Goal: Transaction & Acquisition: Purchase product/service

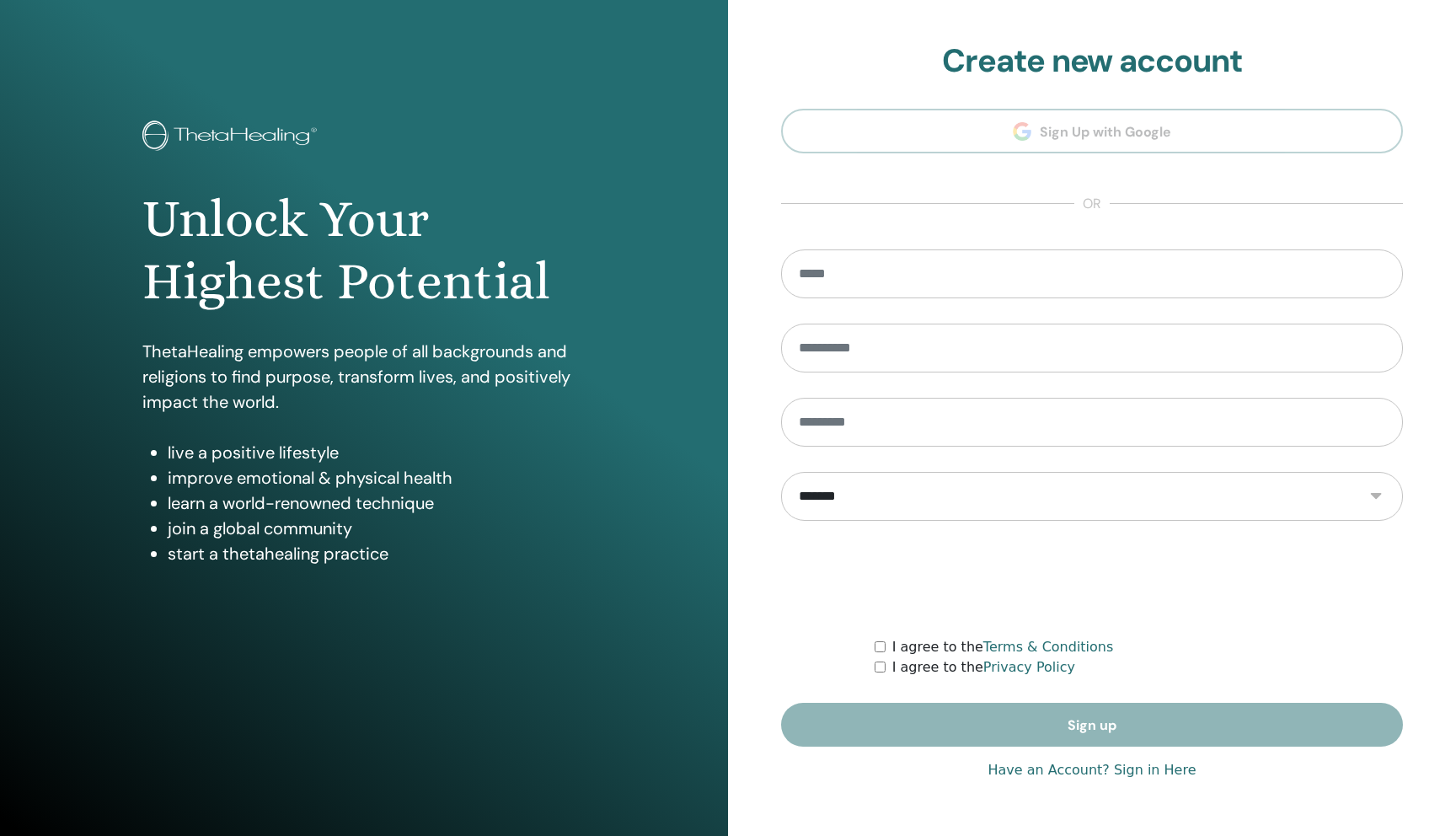
type input "**********"
click at [1023, 762] on link "Have an Account? Sign in Here" at bounding box center [1092, 770] width 208 height 20
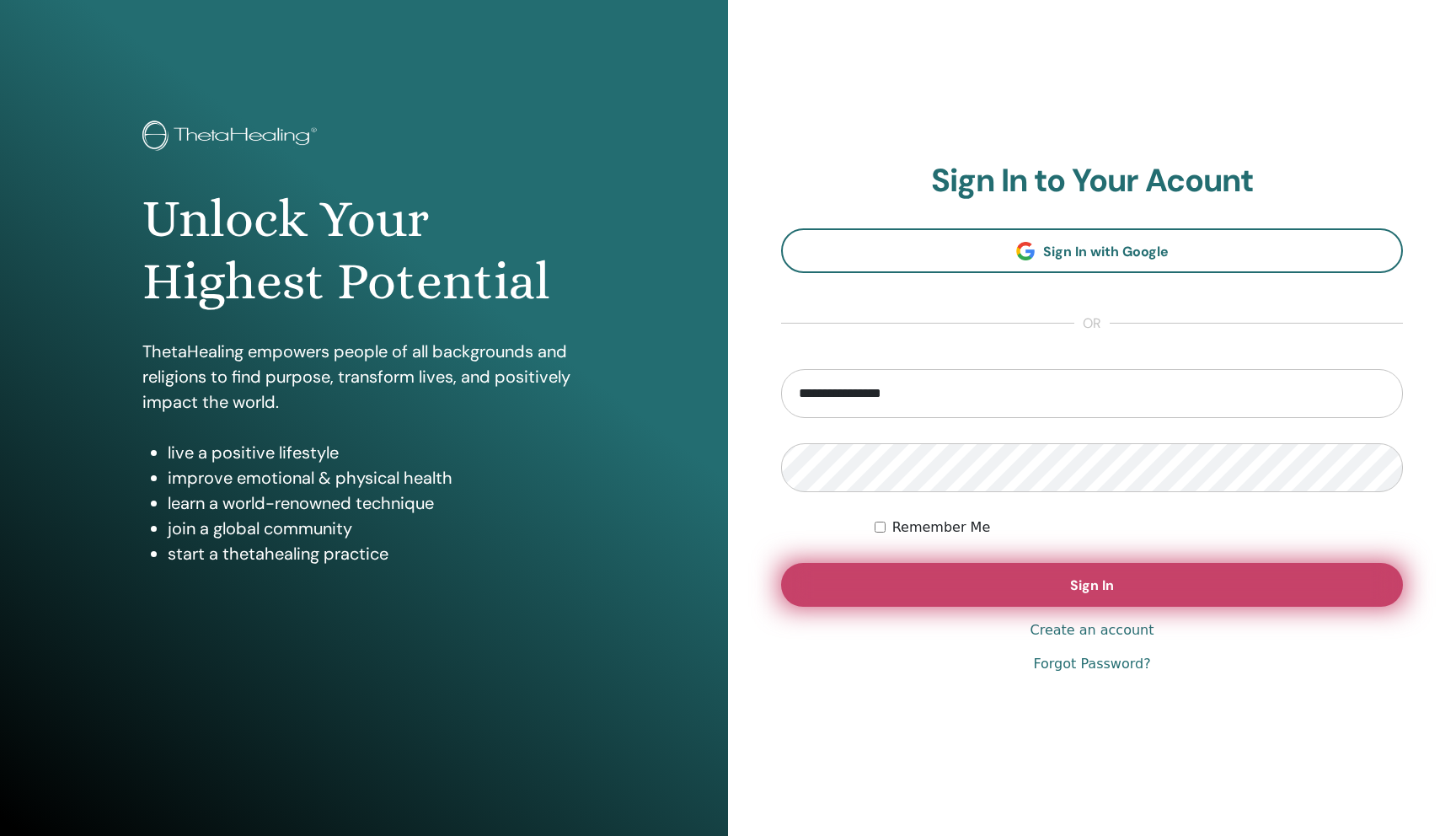
click at [988, 605] on button "Sign In" at bounding box center [1092, 585] width 622 height 44
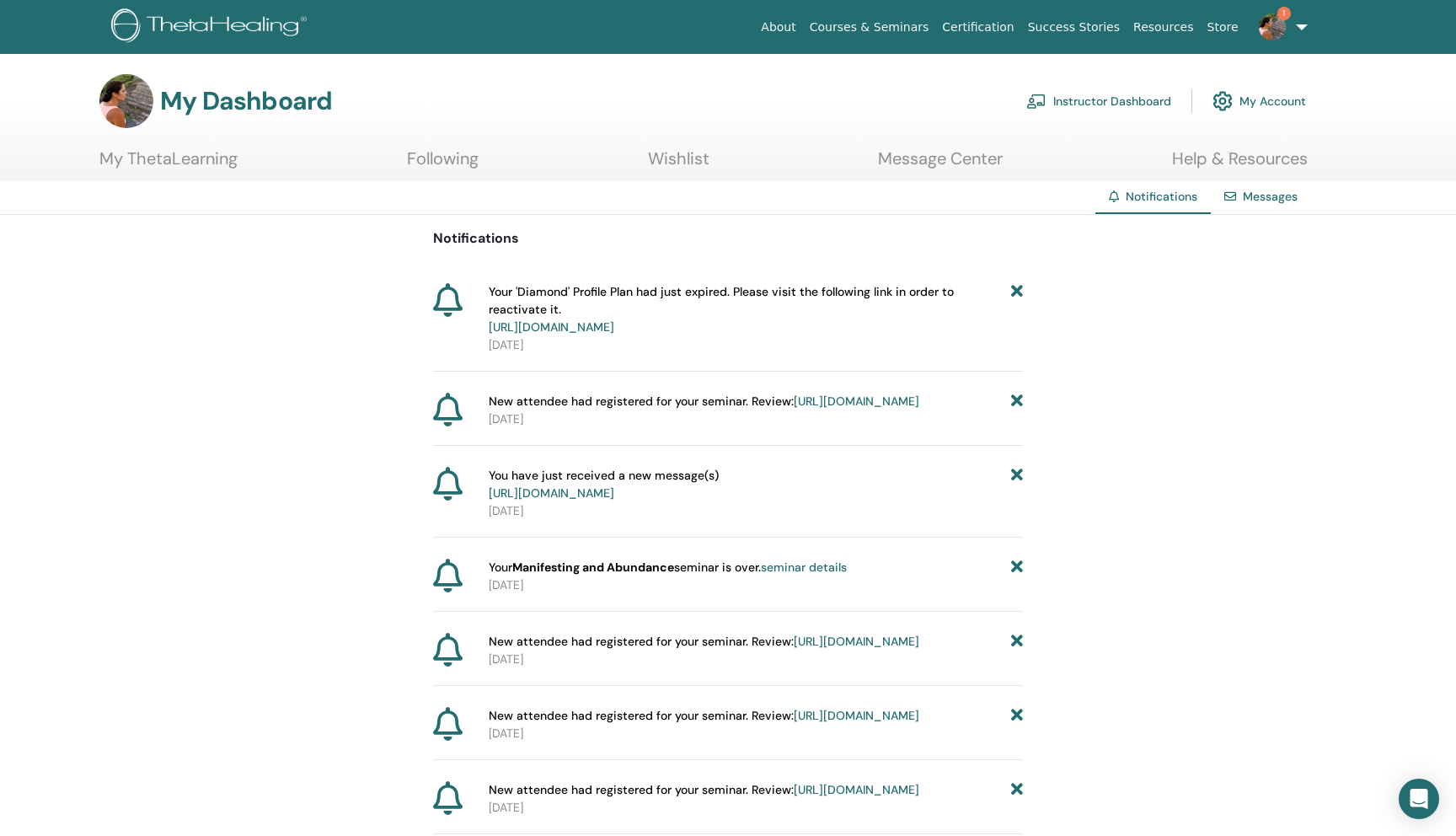
click at [614, 324] on link "https://member.thetahealing.com/member/account/subscriptions/plan" at bounding box center [551, 327] width 126 height 15
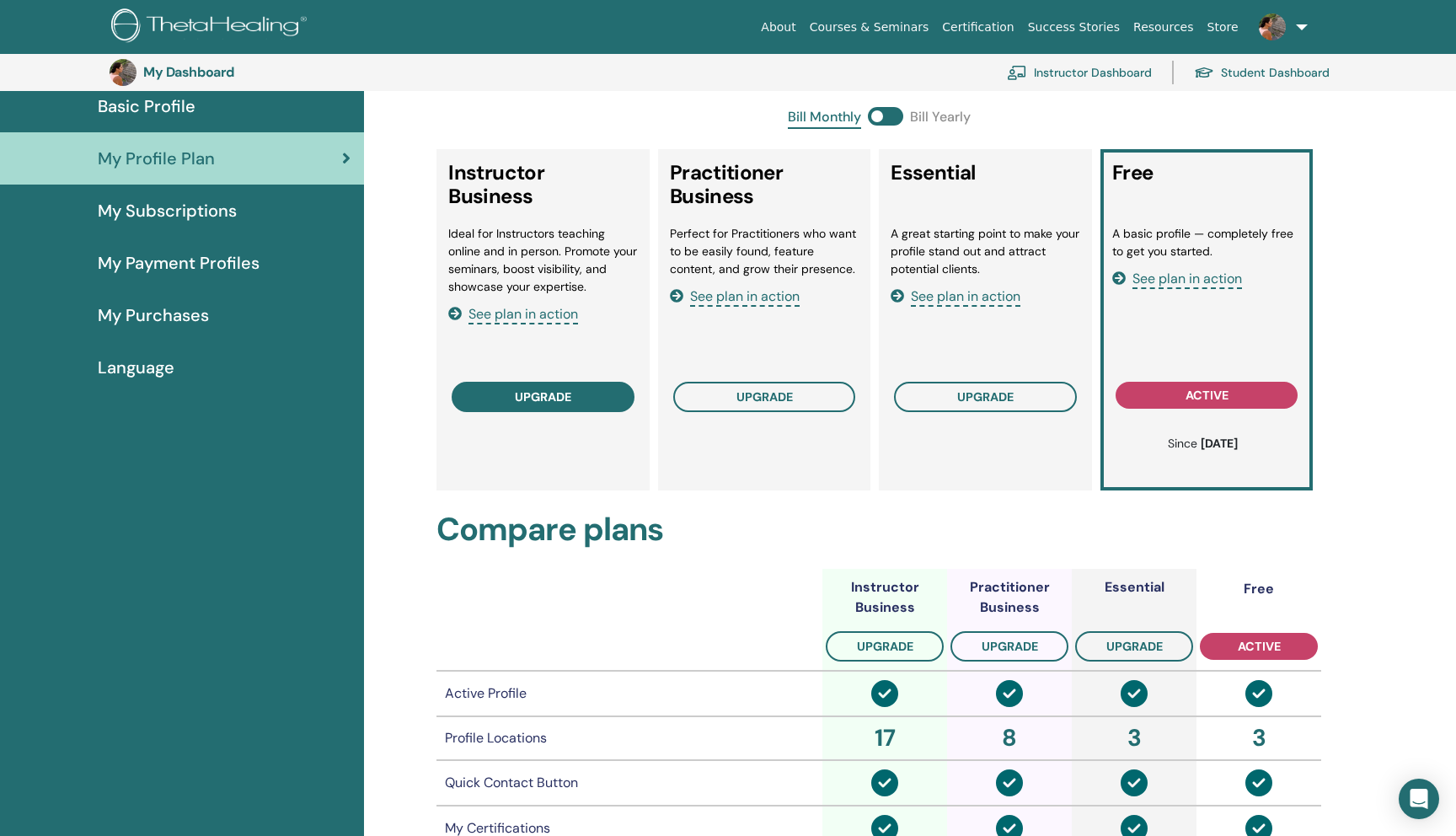
scroll to position [144, 0]
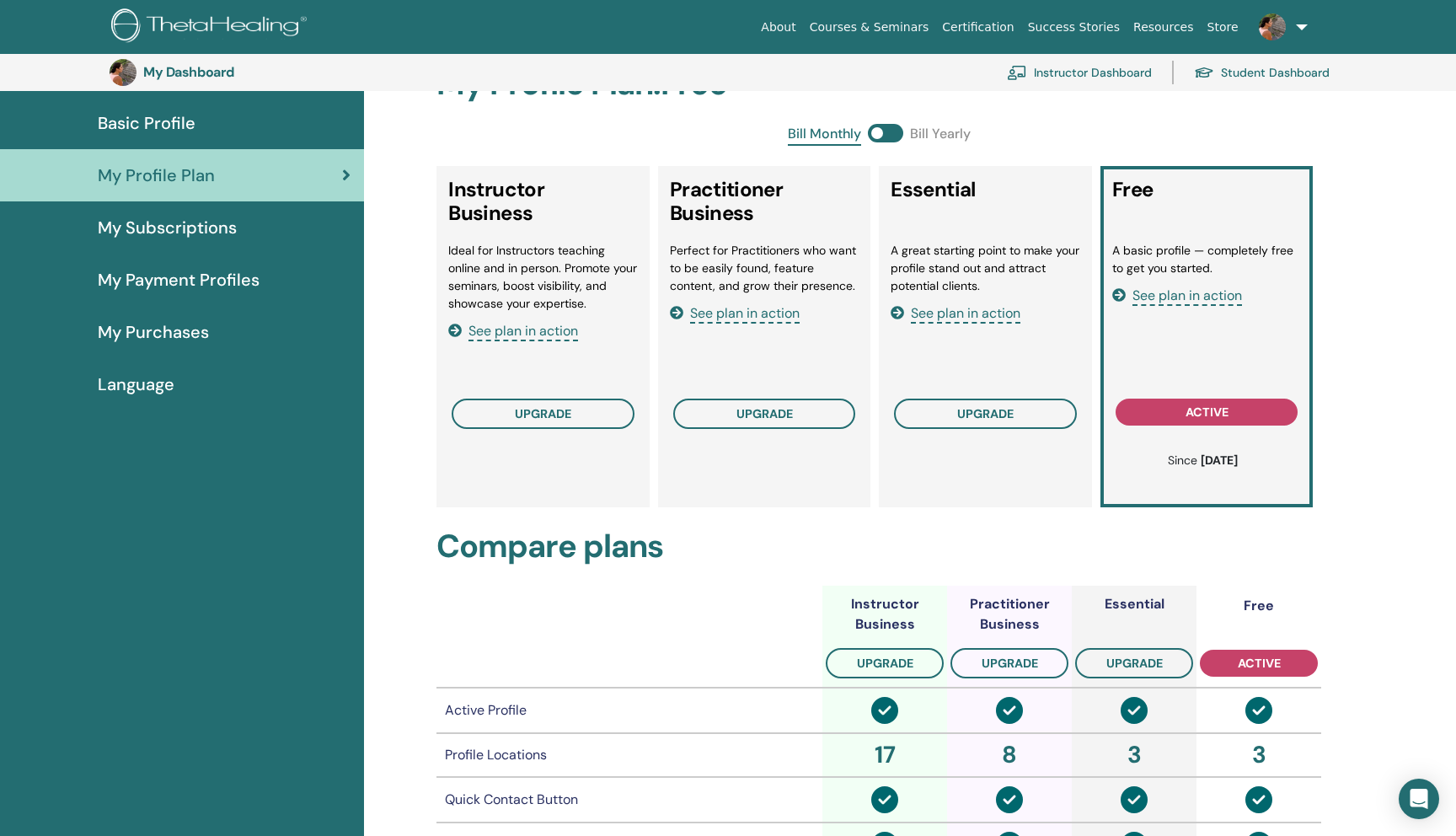
click at [523, 333] on span "See plan in action" at bounding box center [523, 331] width 110 height 19
click at [563, 423] on button "upgrade" at bounding box center [543, 414] width 183 height 31
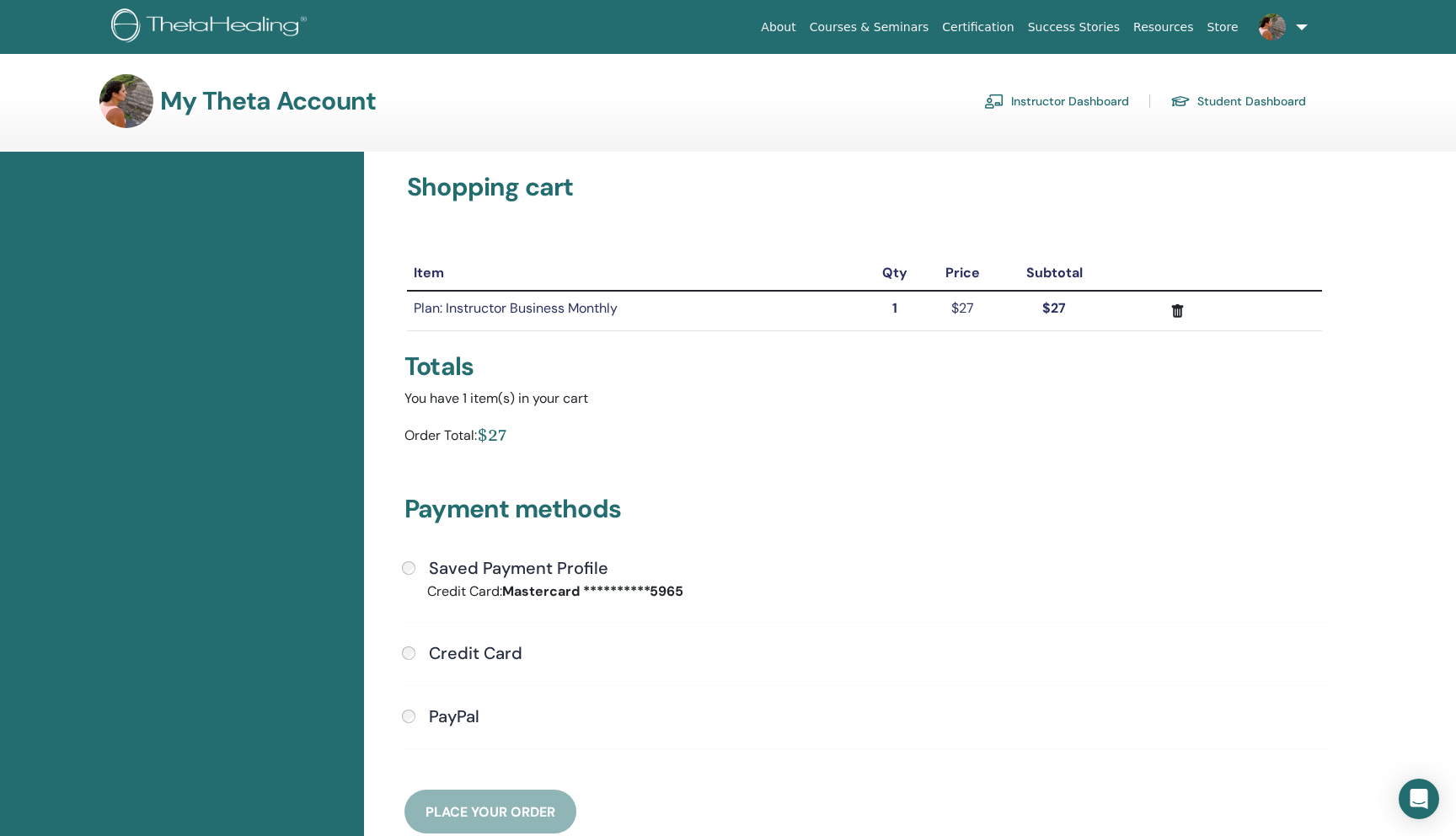
click at [402, 564] on div "Saved Payment Profile" at bounding box center [864, 569] width 926 height 22
click at [498, 822] on button "Place Your Order" at bounding box center [490, 812] width 172 height 44
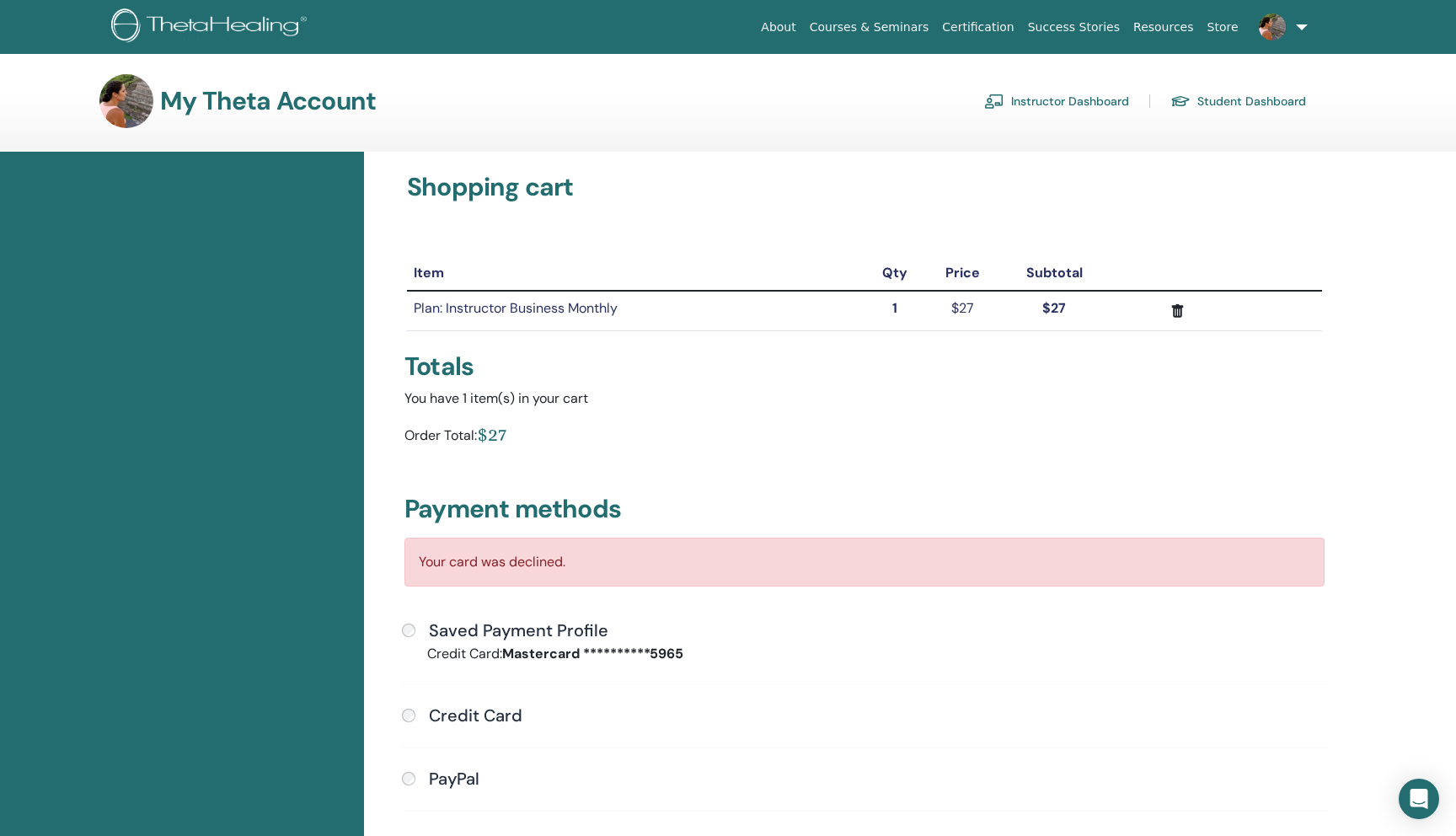
click at [1301, 23] on link at bounding box center [1279, 27] width 69 height 54
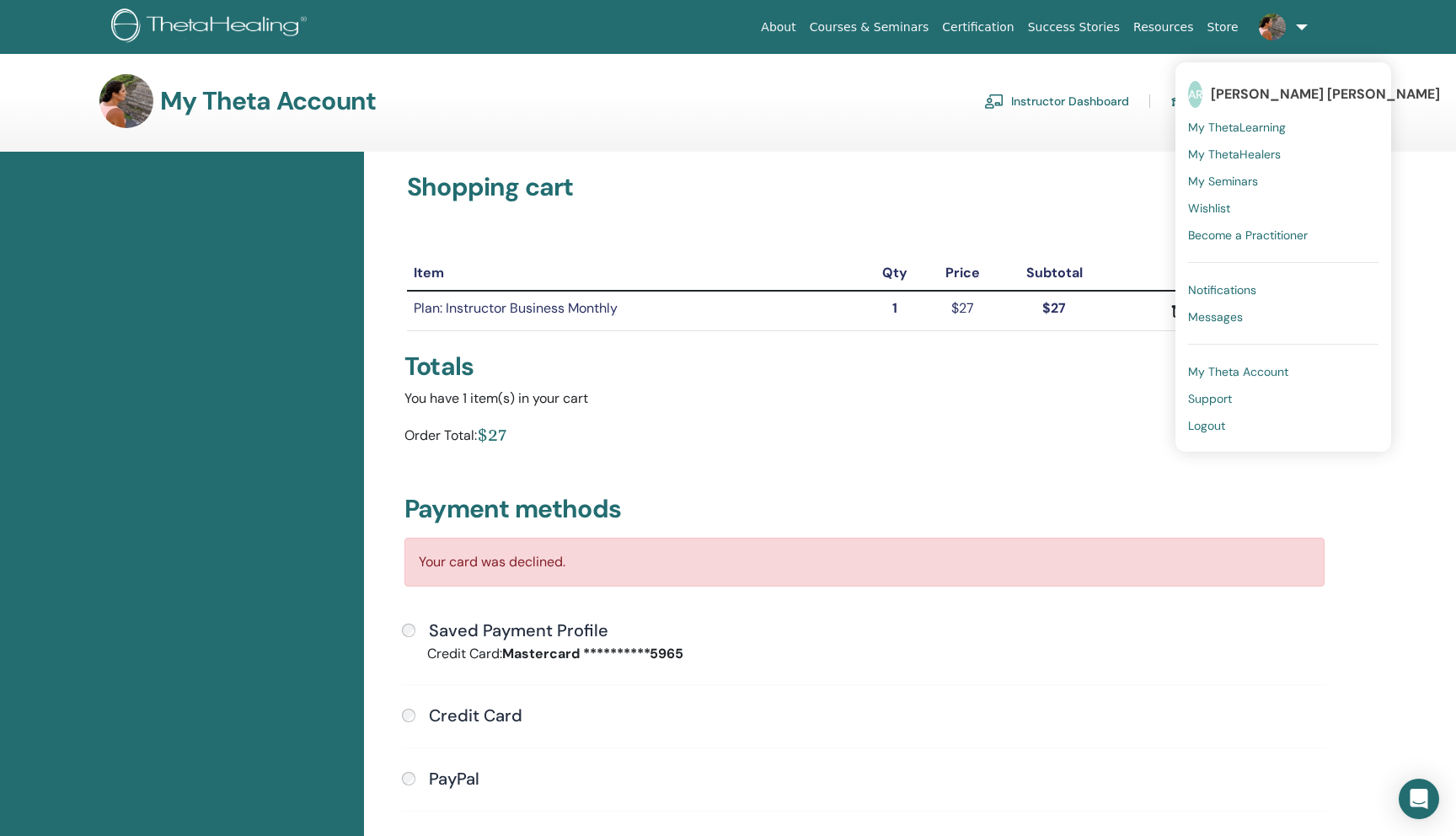
click at [1248, 95] on span "[PERSON_NAME] [PERSON_NAME]" at bounding box center [1325, 94] width 229 height 18
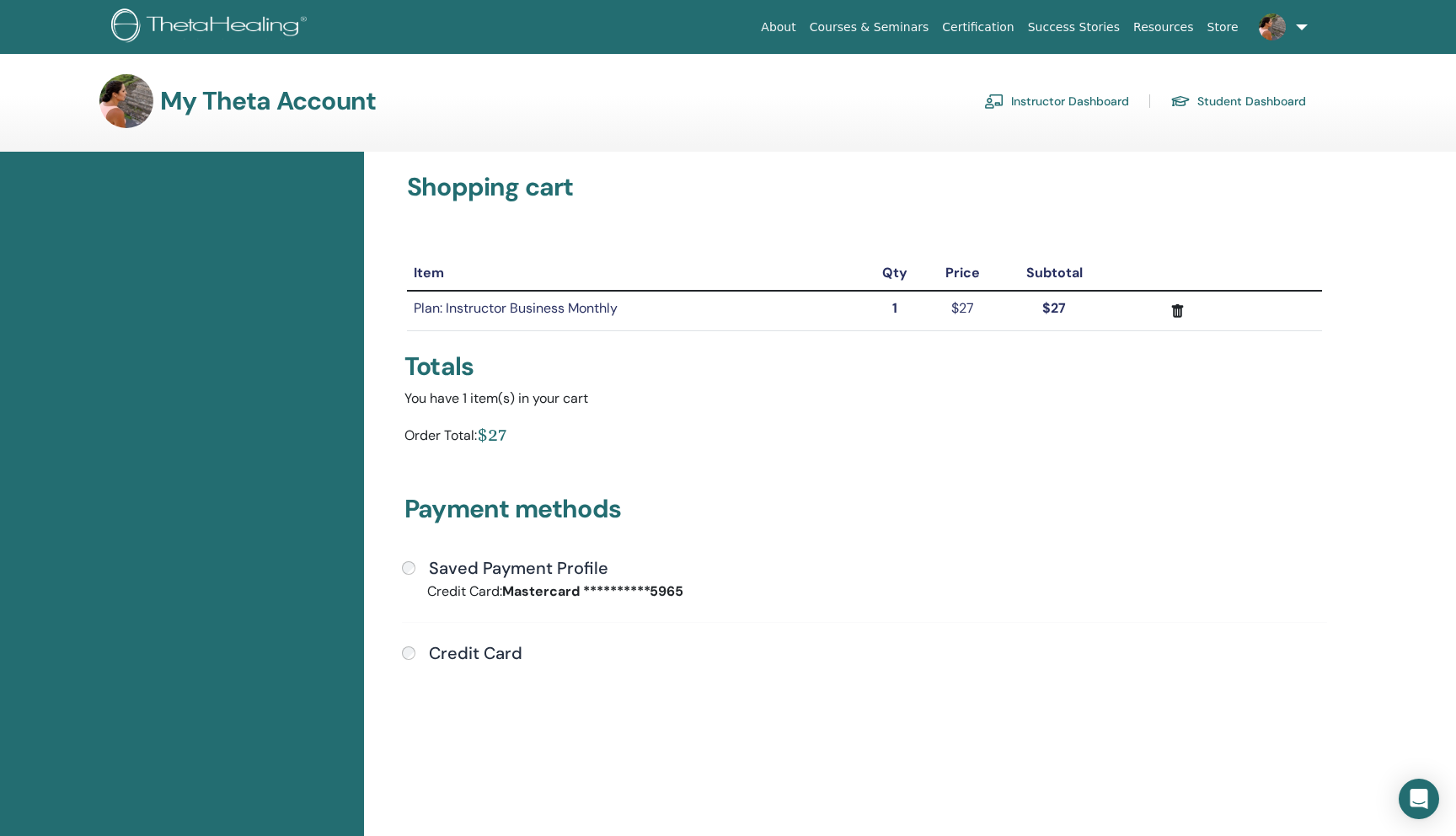
click at [1302, 21] on link at bounding box center [1279, 27] width 69 height 54
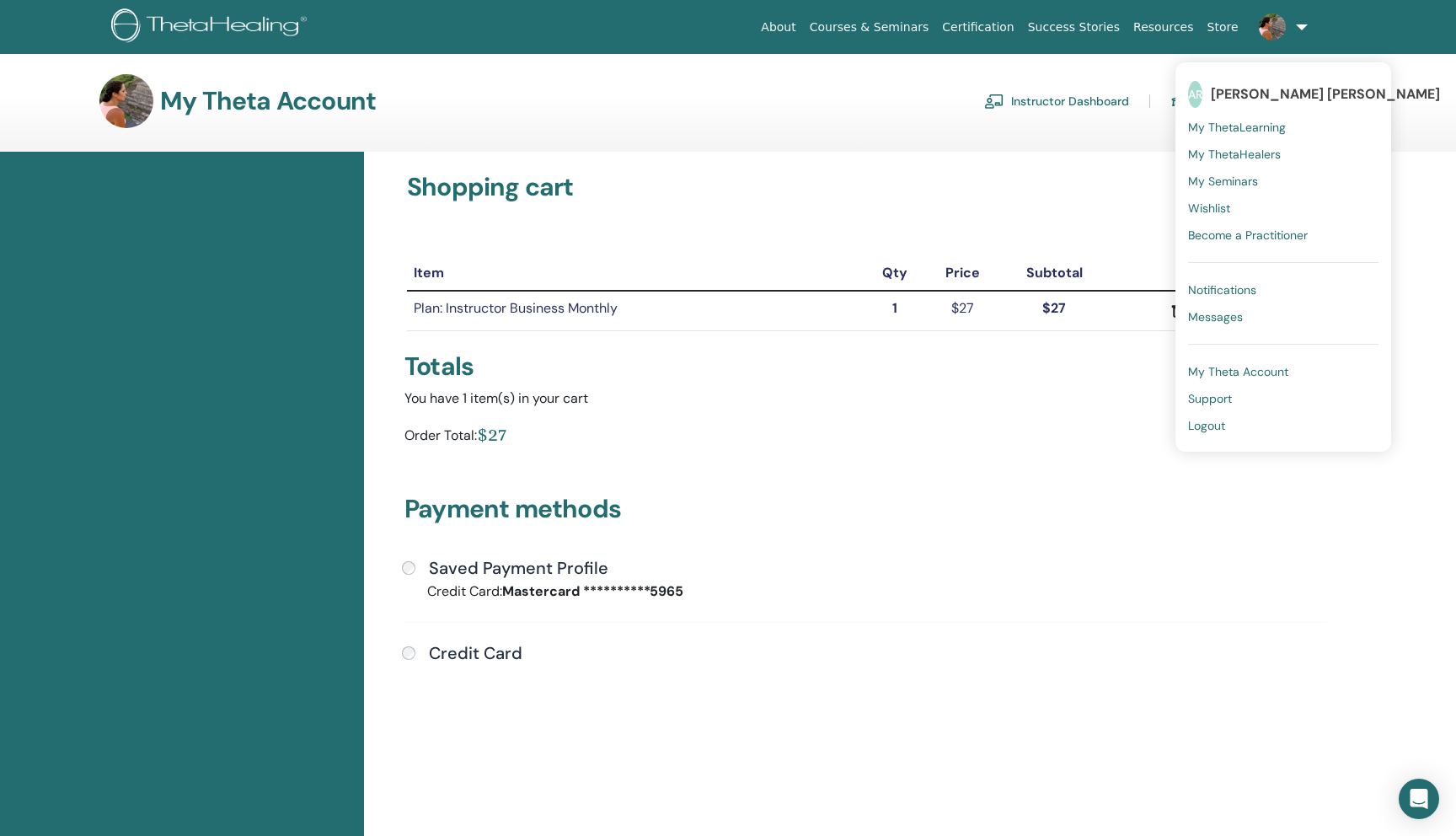
click at [1215, 375] on span "My Theta Account" at bounding box center [1238, 372] width 100 height 15
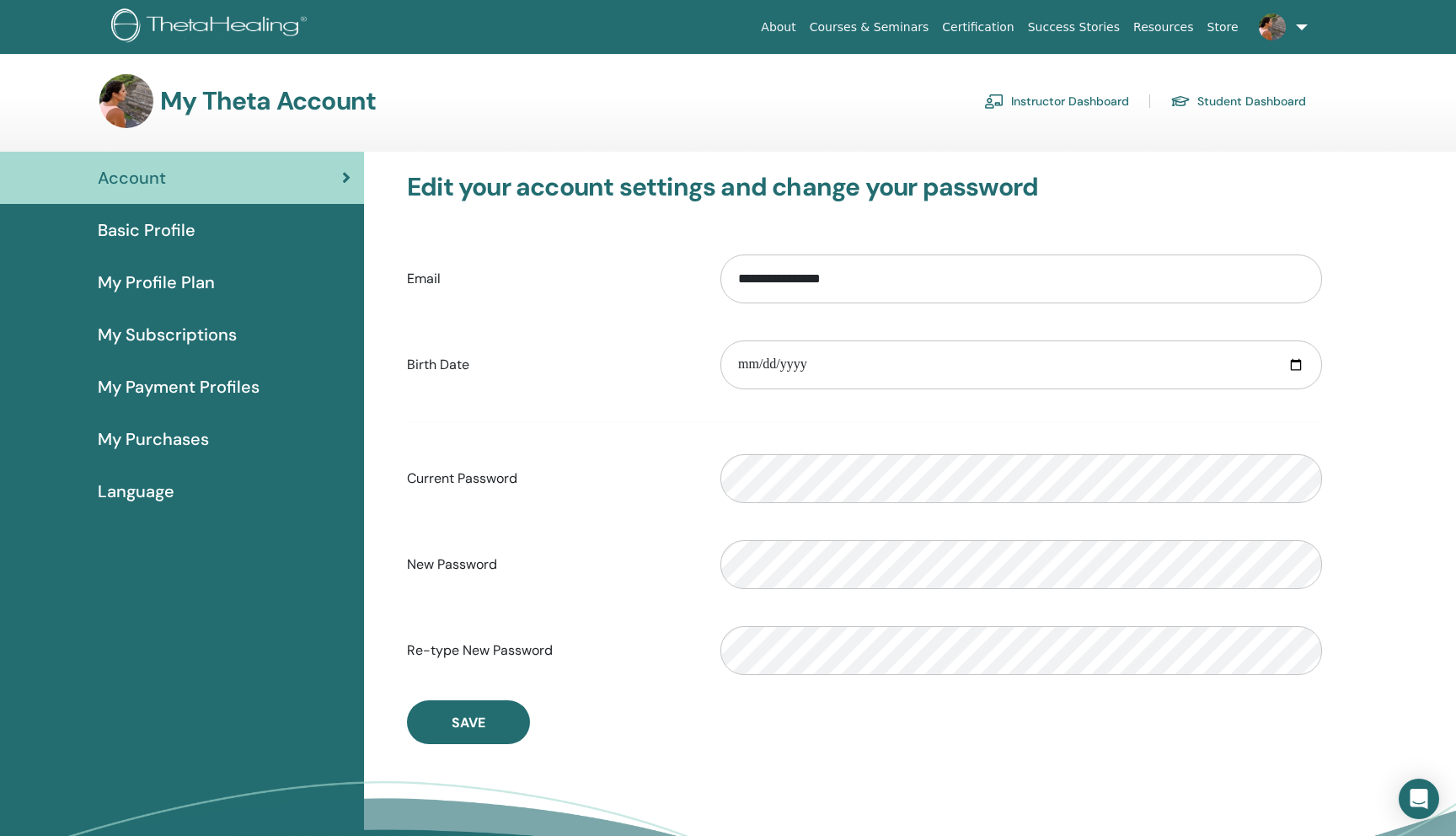
click at [217, 218] on div "Basic Profile" at bounding box center [181, 230] width 337 height 25
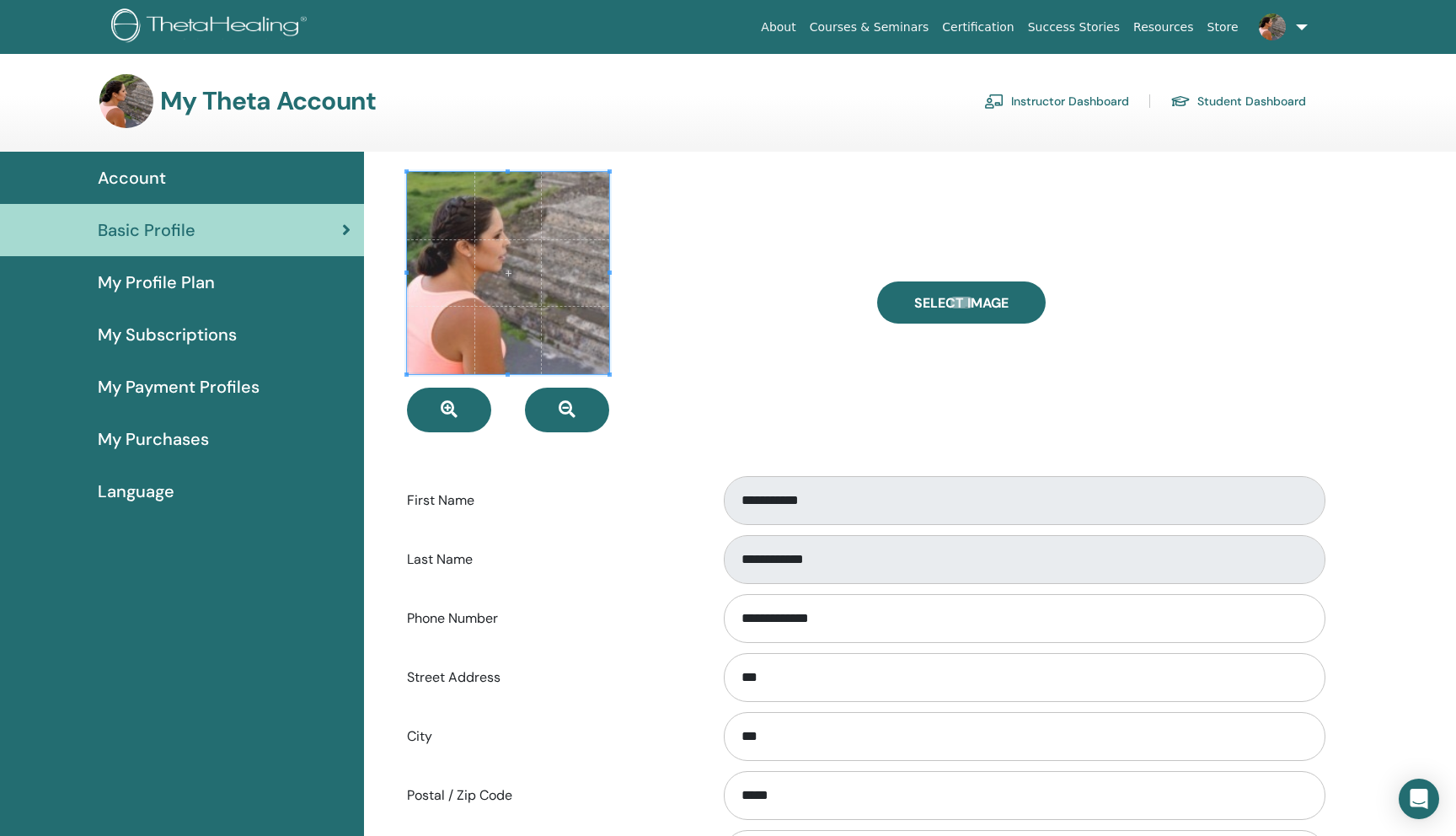
click at [161, 292] on span "My Profile Plan" at bounding box center [156, 282] width 117 height 25
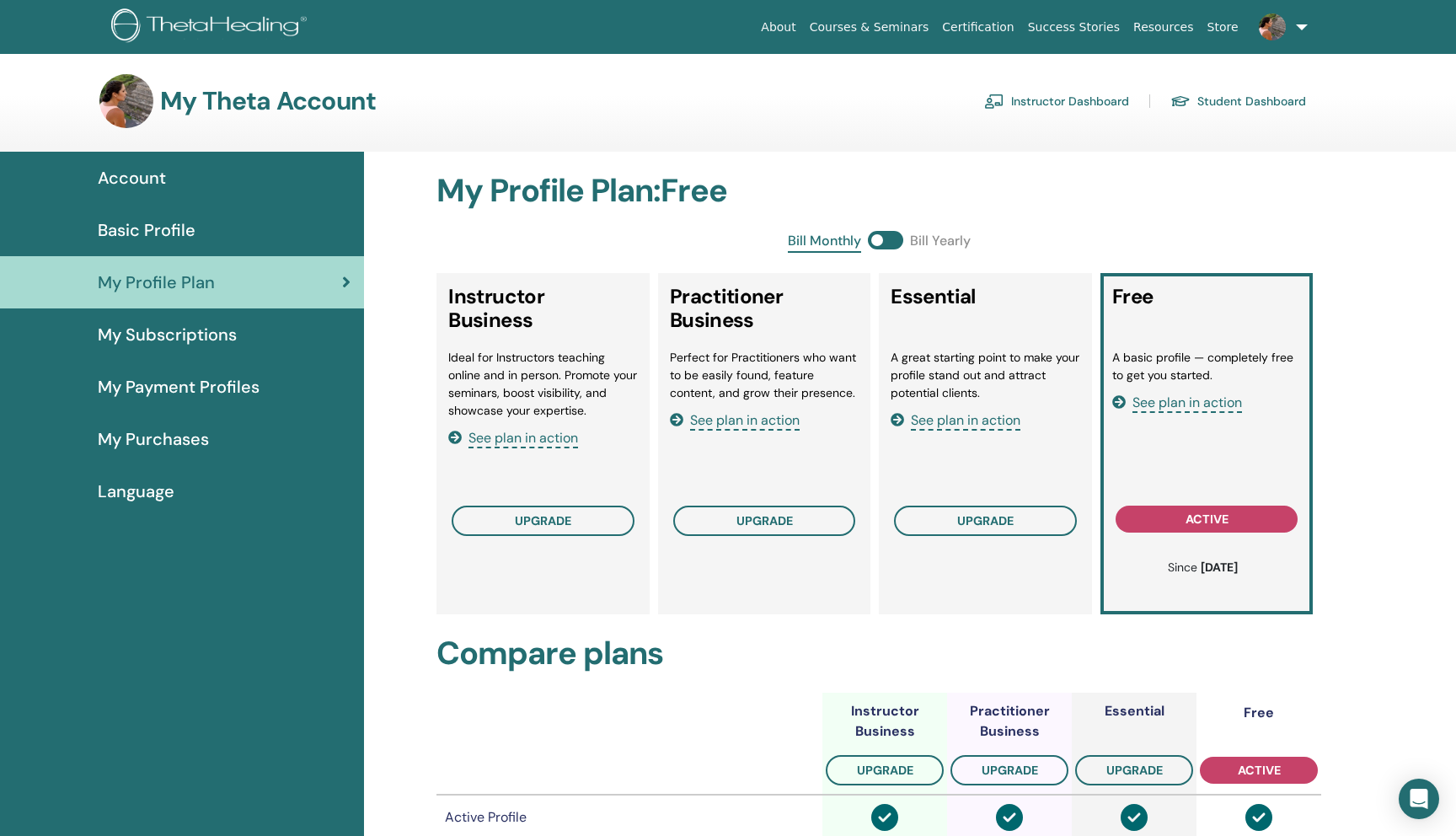
click at [163, 345] on span "My Subscriptions" at bounding box center [167, 334] width 139 height 25
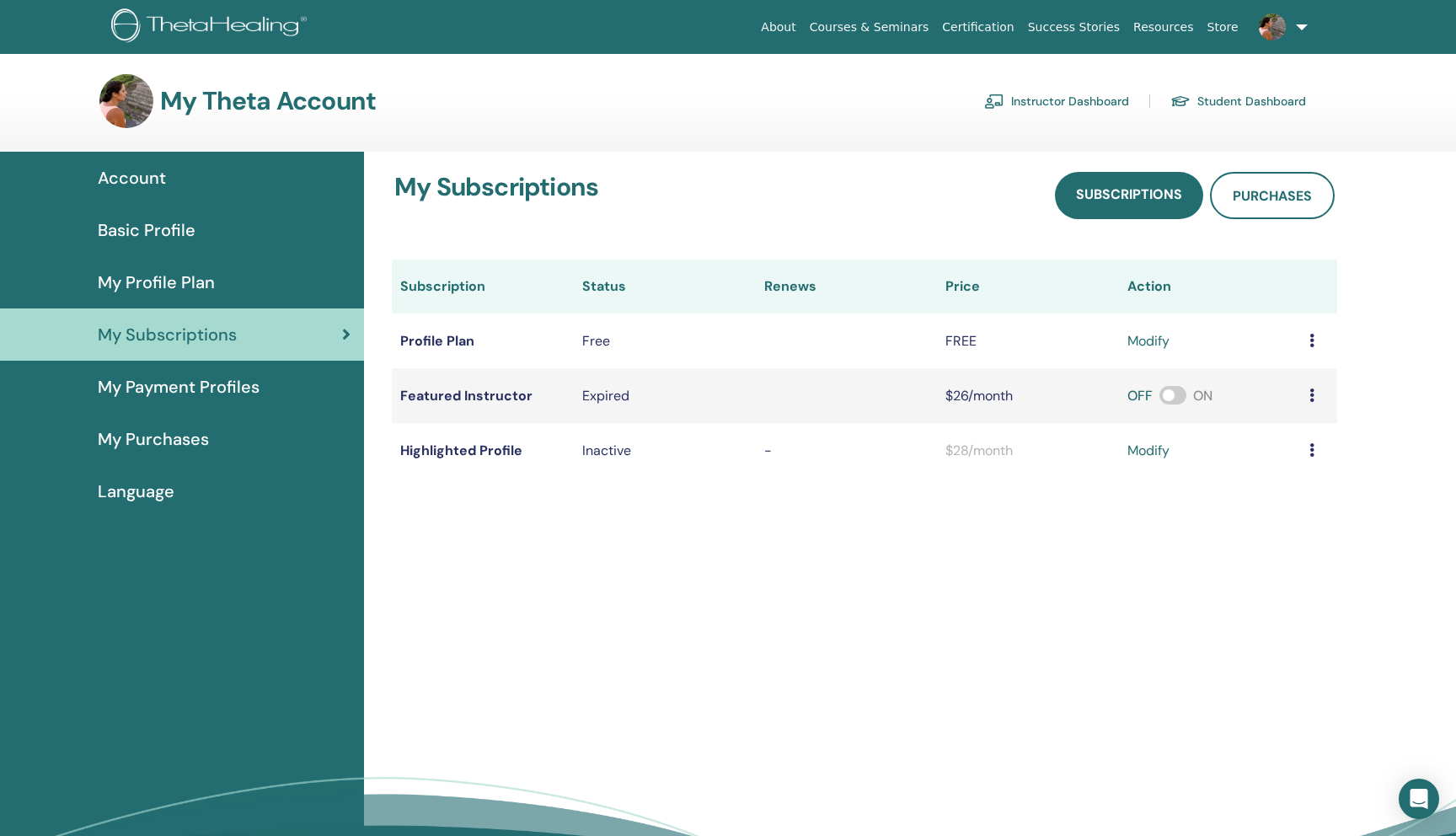
click at [177, 393] on span "My Payment Profiles" at bounding box center [178, 387] width 162 height 25
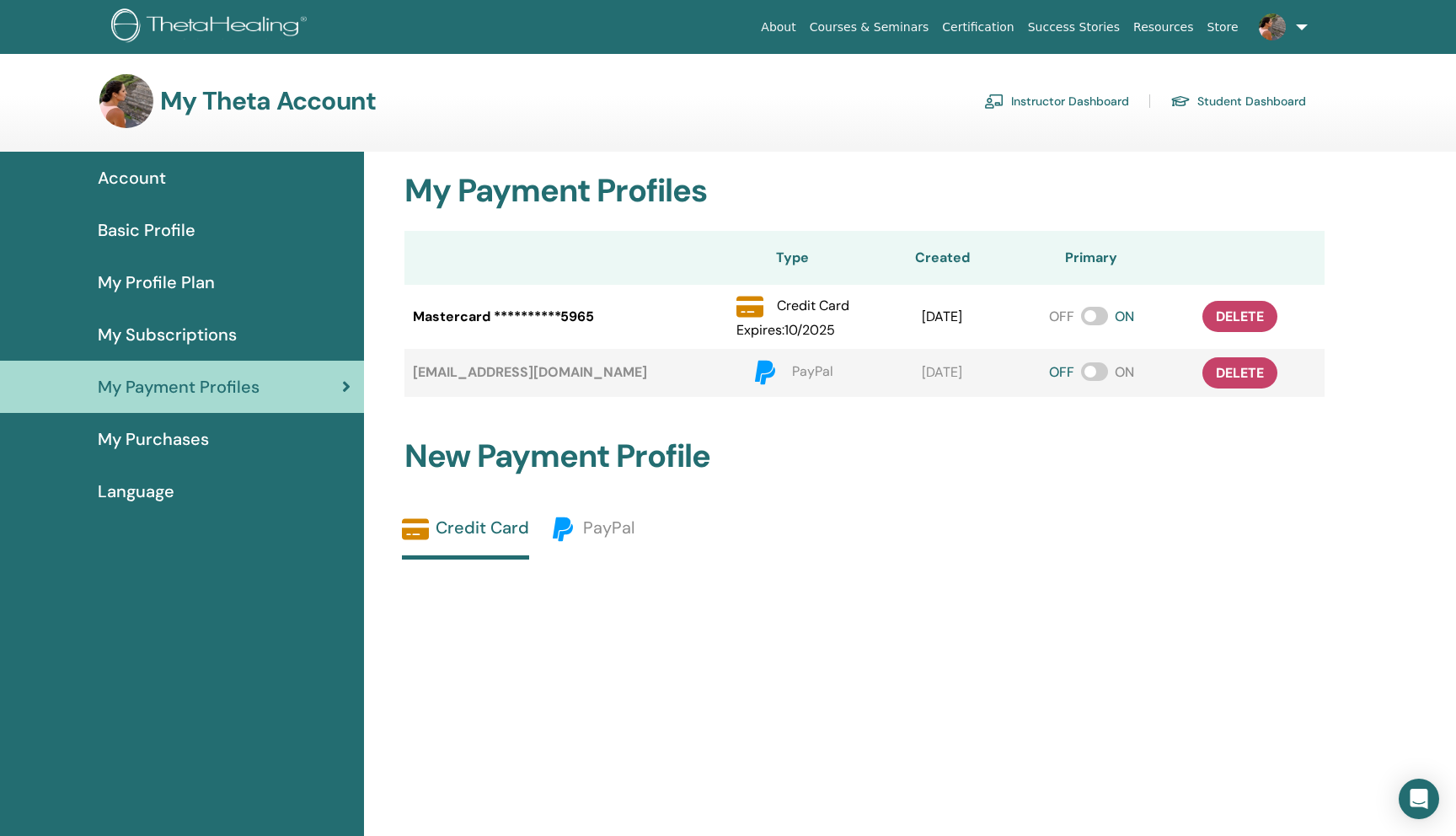
click at [807, 316] on div "Credit Card Expires : 10 / 2025" at bounding box center [793, 316] width 113 height 47
click at [826, 332] on p "Expires : 10 / 2025" at bounding box center [793, 330] width 113 height 20
click at [1224, 314] on span "delete" at bounding box center [1239, 316] width 48 height 18
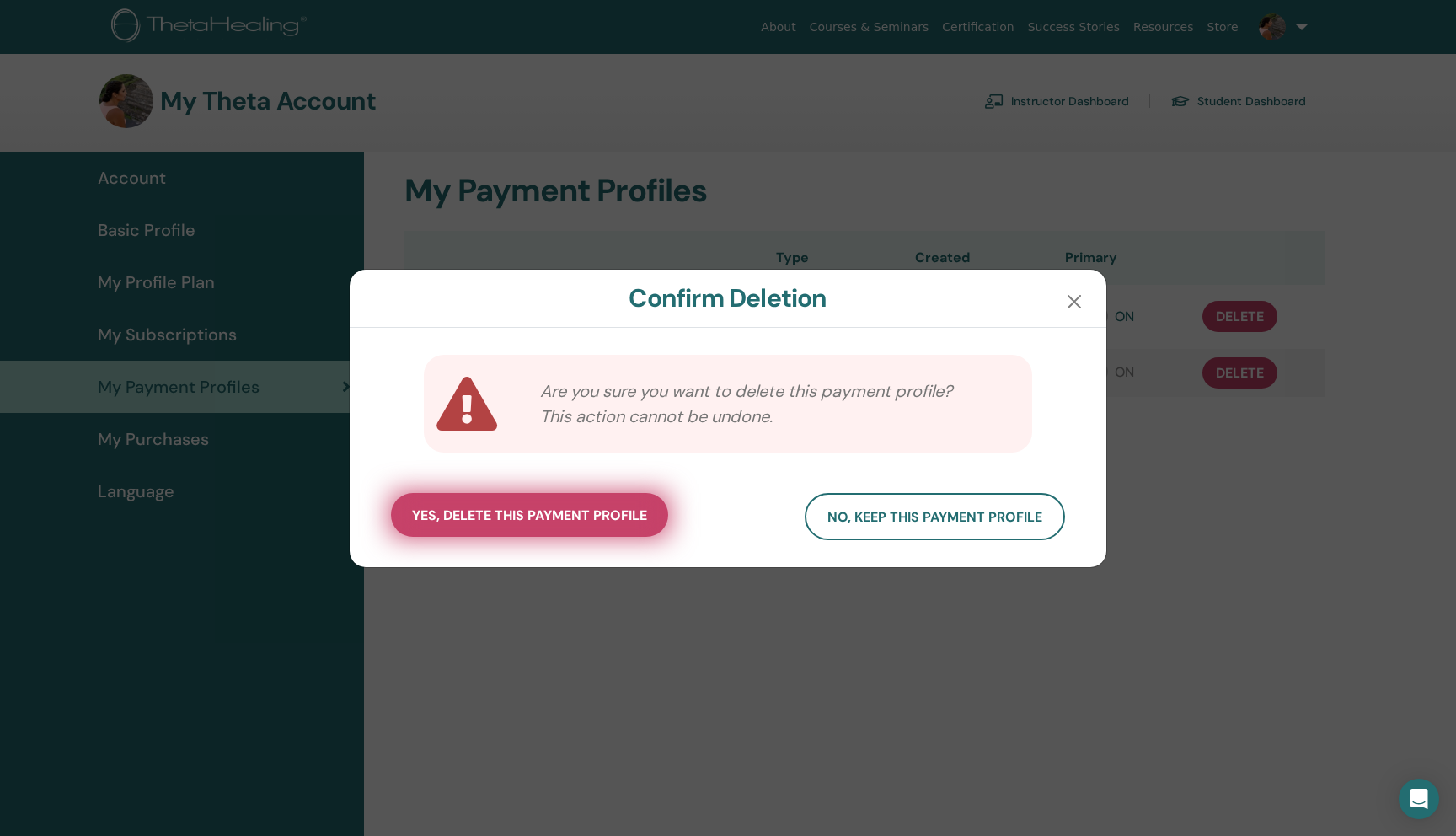
click at [603, 519] on span "yes, delete this payment profile" at bounding box center [530, 515] width 235 height 18
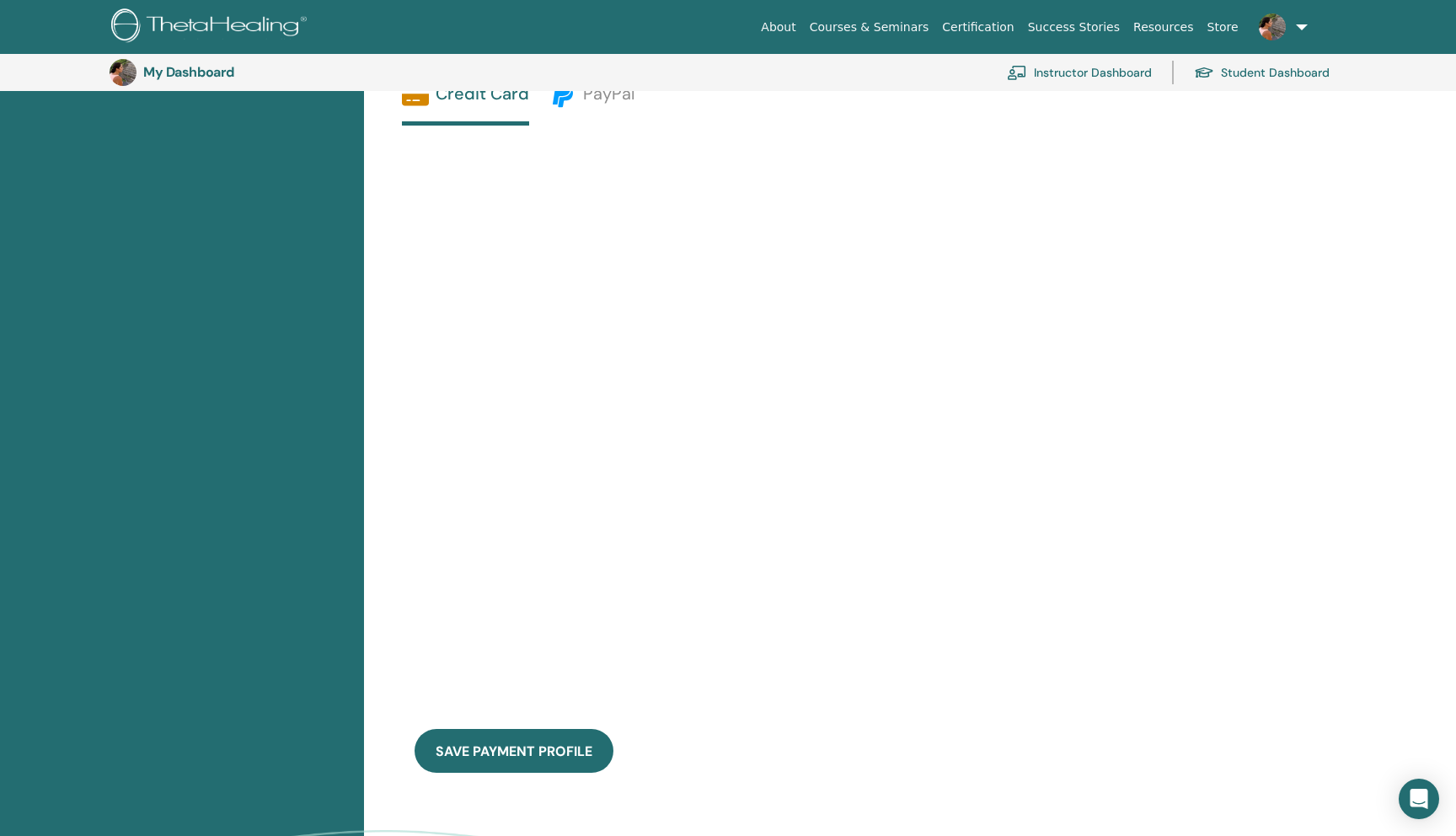
scroll to position [499, 0]
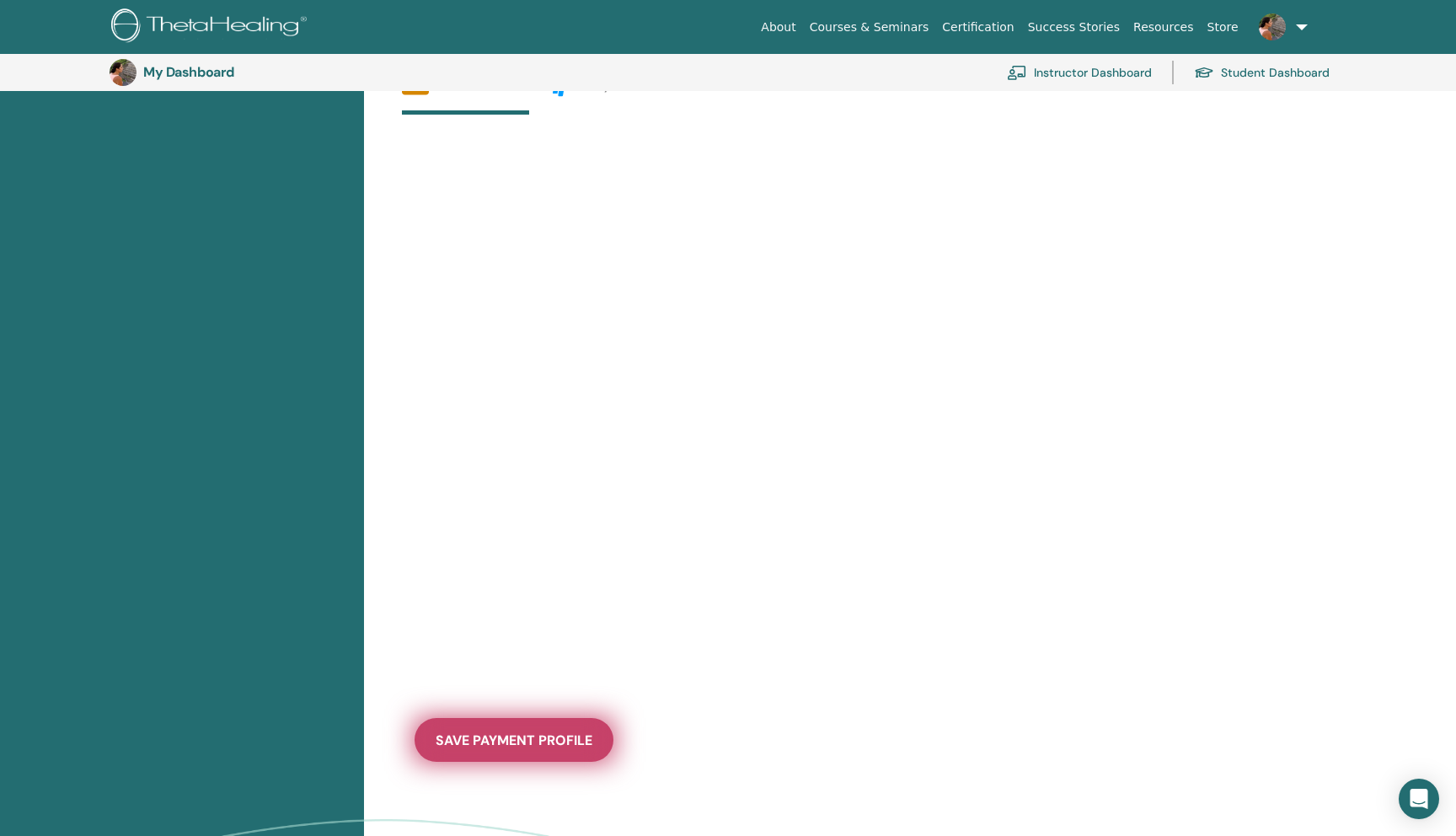
click at [538, 729] on button "save payment profile" at bounding box center [514, 741] width 198 height 44
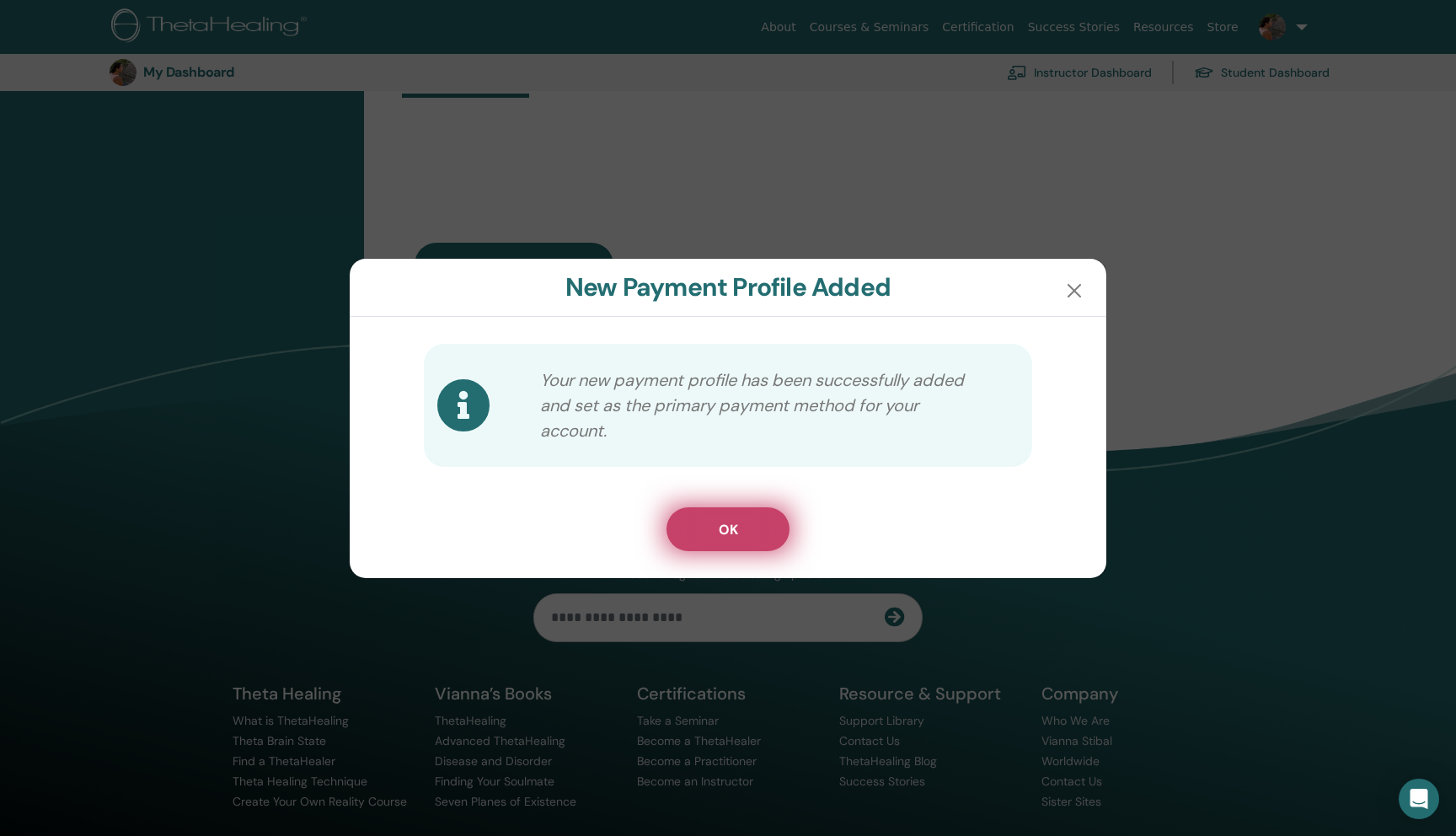
click at [738, 512] on button "OK" at bounding box center [728, 530] width 123 height 44
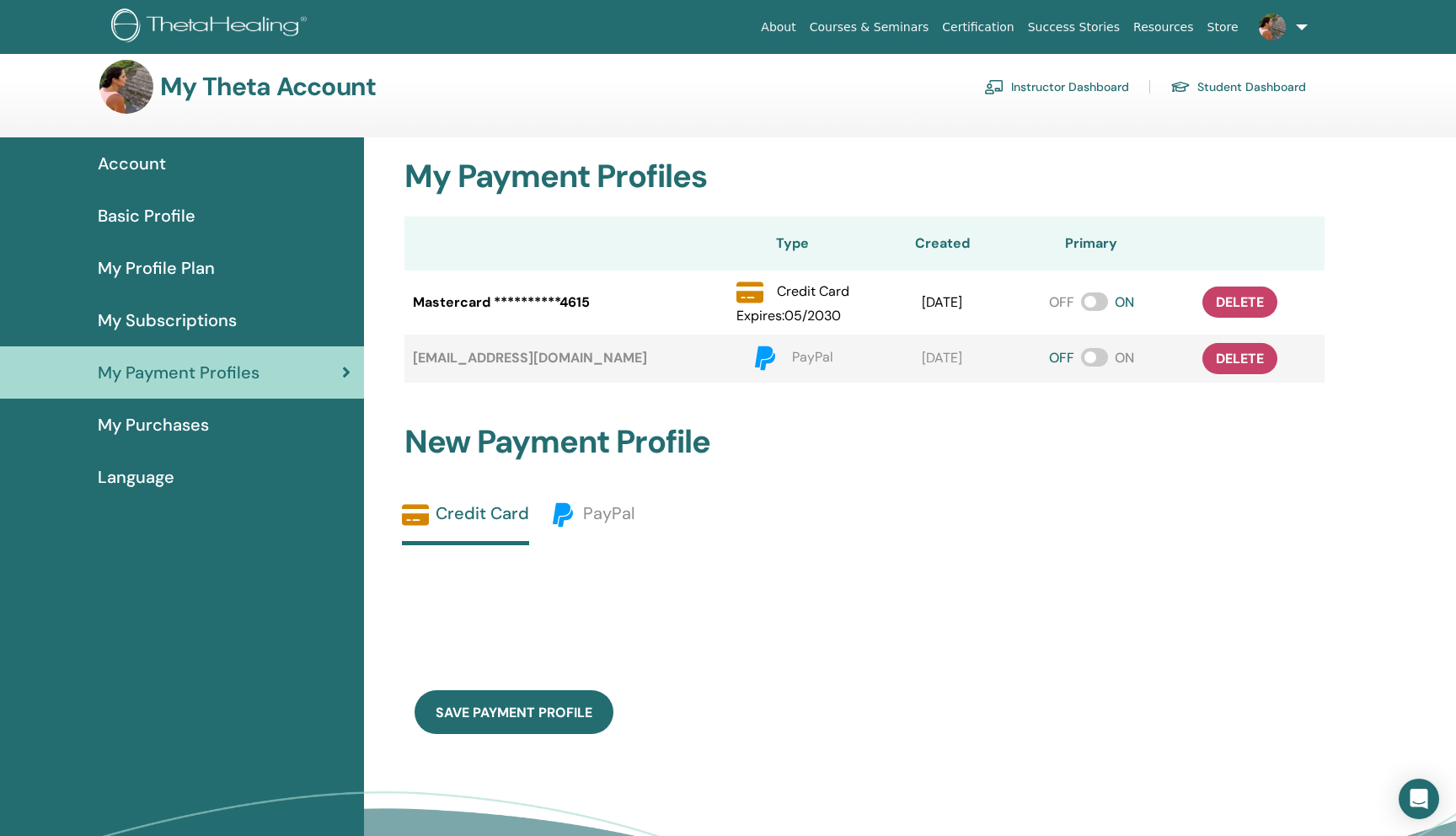
scroll to position [0, 0]
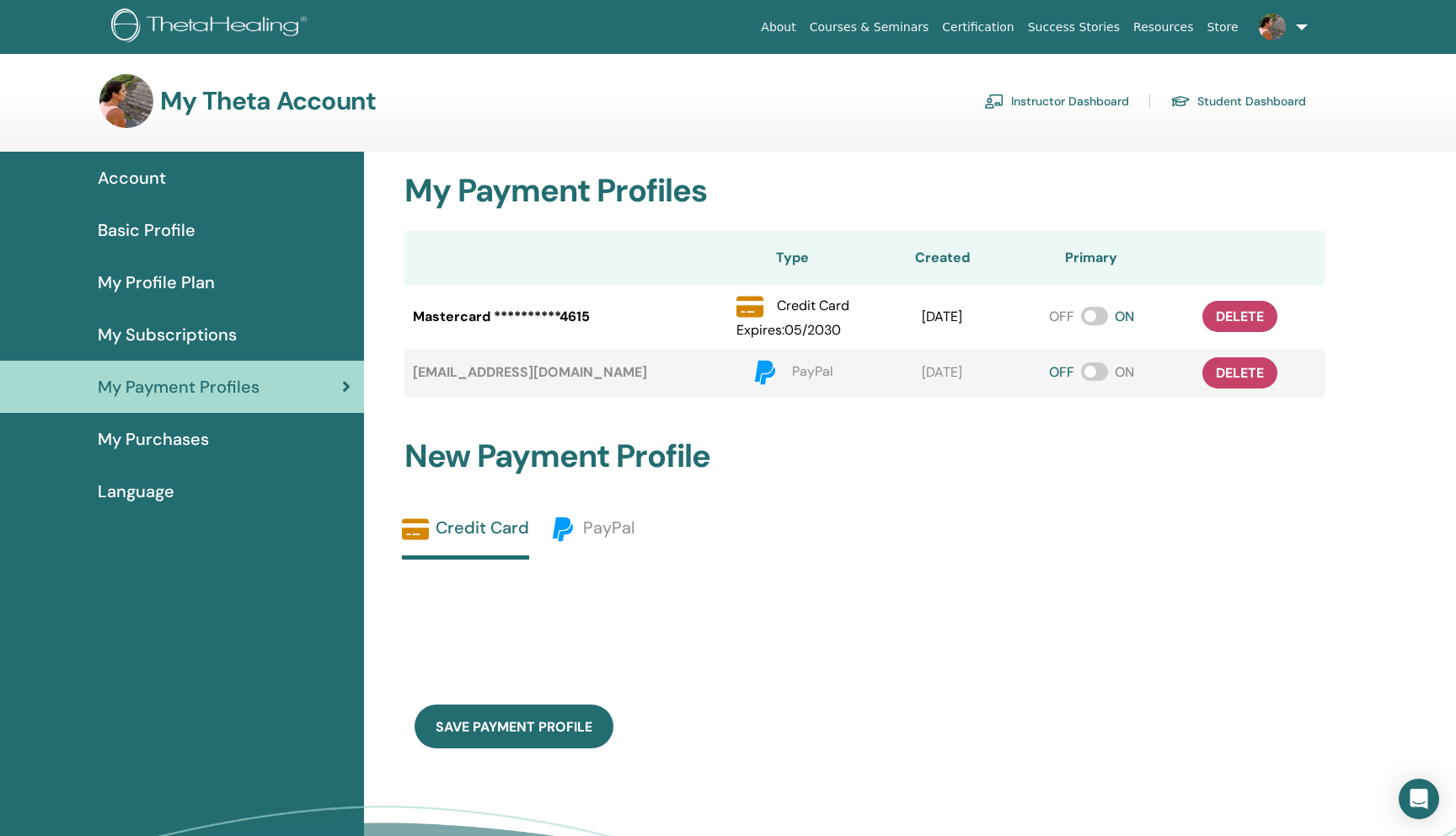
click at [1307, 24] on link at bounding box center [1279, 27] width 69 height 54
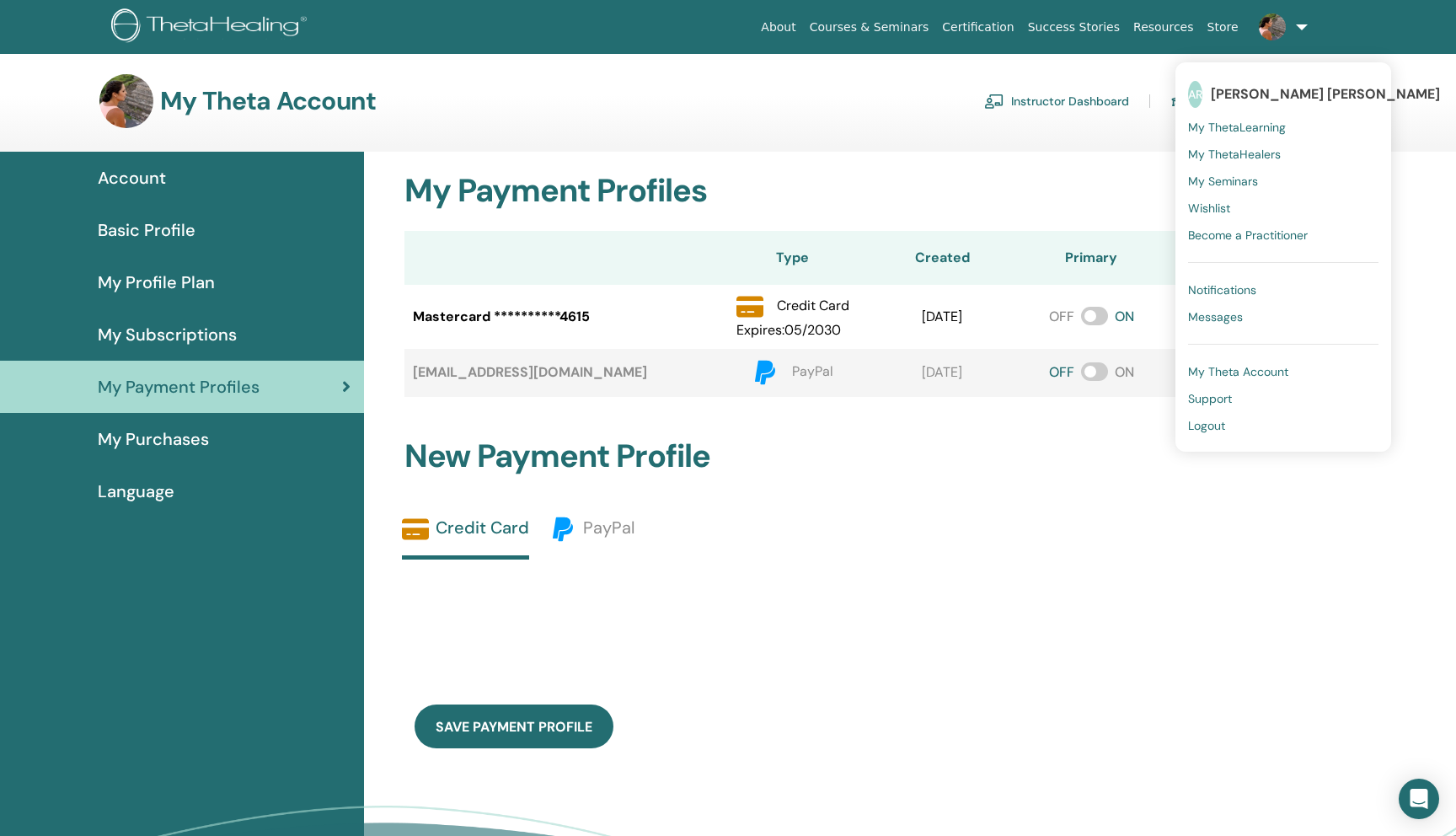
click at [1223, 293] on span "Notifications" at bounding box center [1222, 290] width 69 height 15
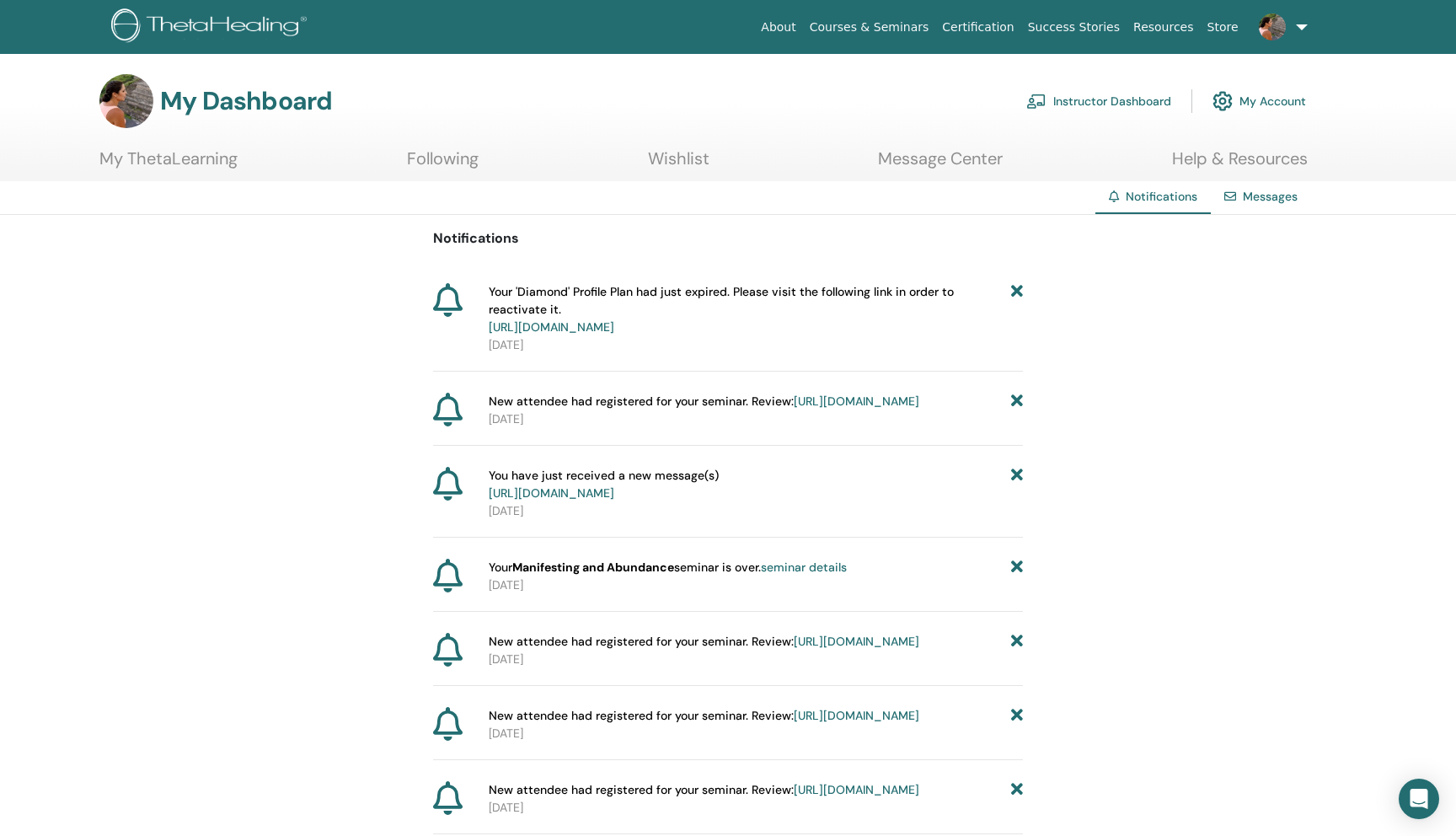
click at [775, 342] on p "[DATE]" at bounding box center [756, 345] width 534 height 18
click at [614, 332] on link "https://member.thetahealing.com/member/account/subscriptions/plan" at bounding box center [551, 327] width 126 height 15
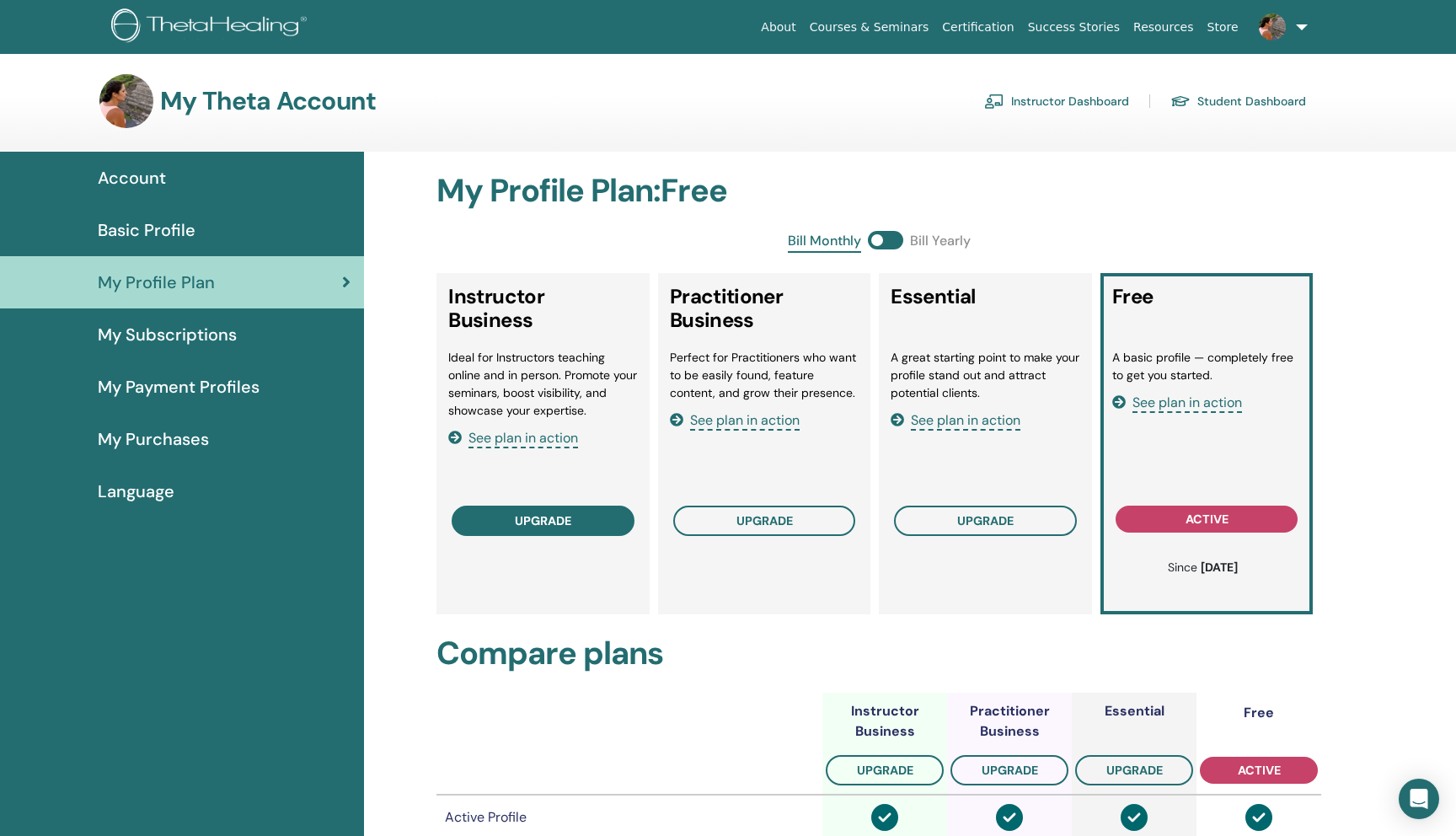
click at [575, 522] on button "upgrade" at bounding box center [543, 521] width 183 height 31
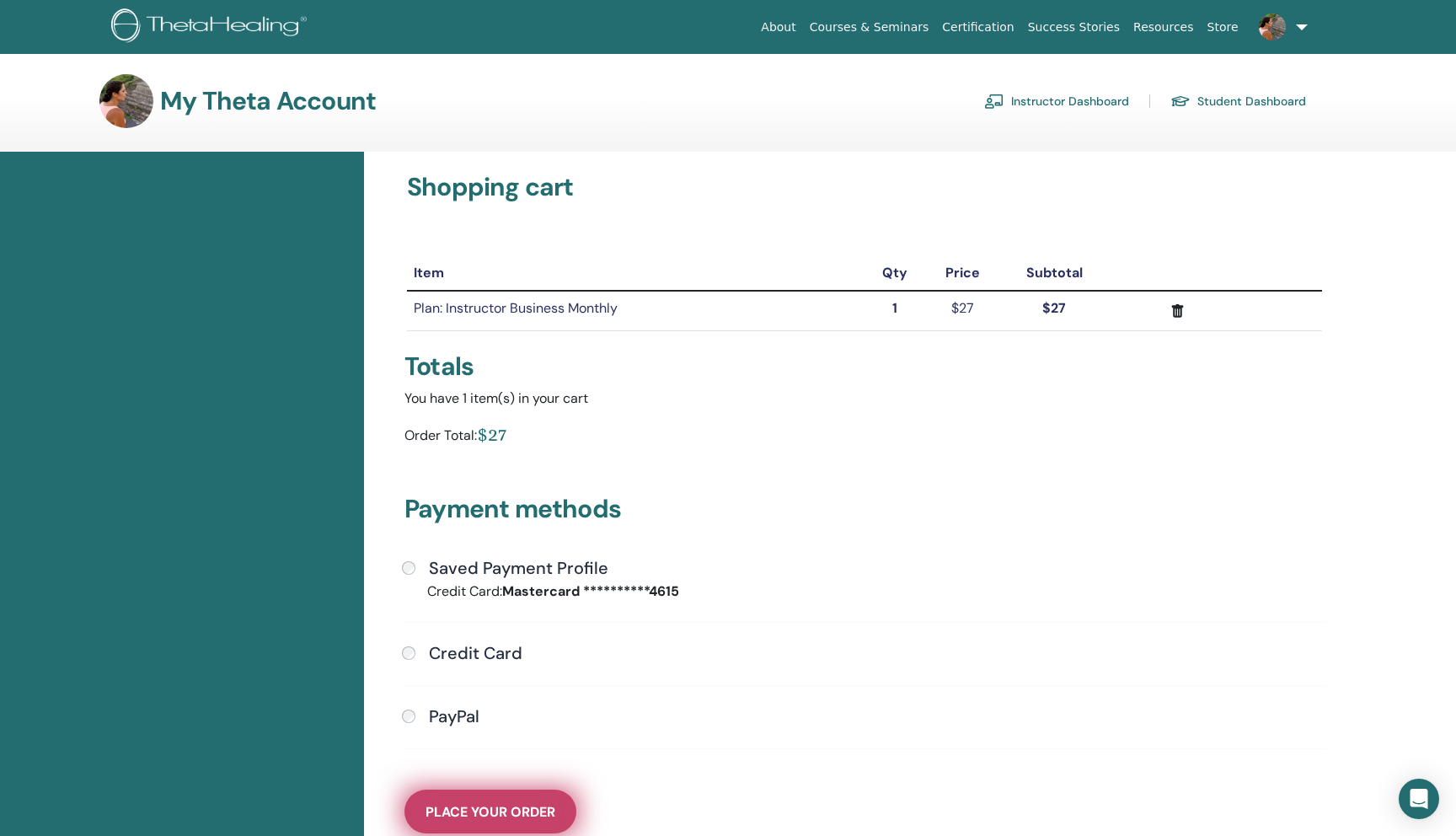
click at [494, 805] on span "Place Your Order" at bounding box center [490, 812] width 130 height 18
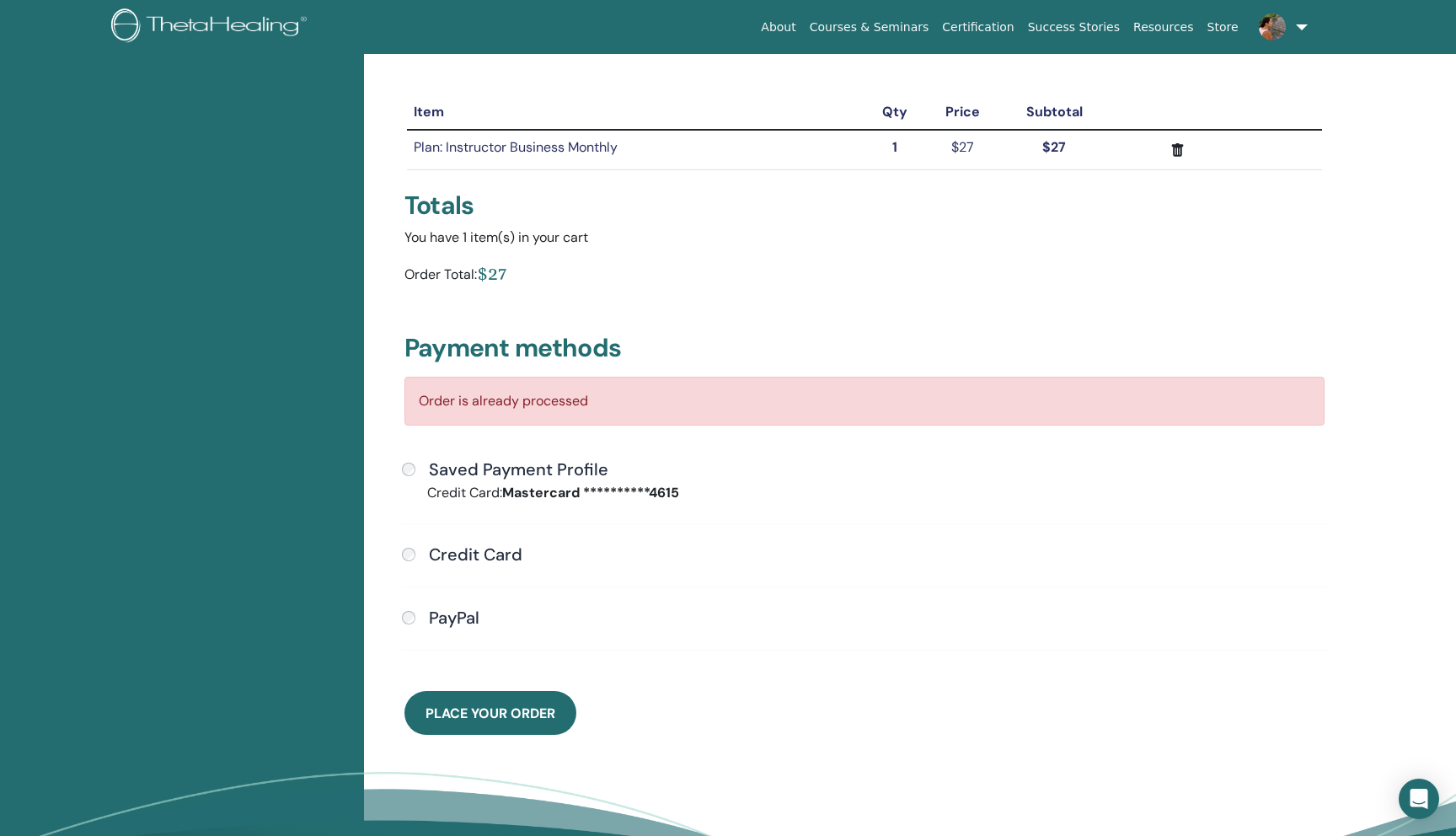
scroll to position [177, 0]
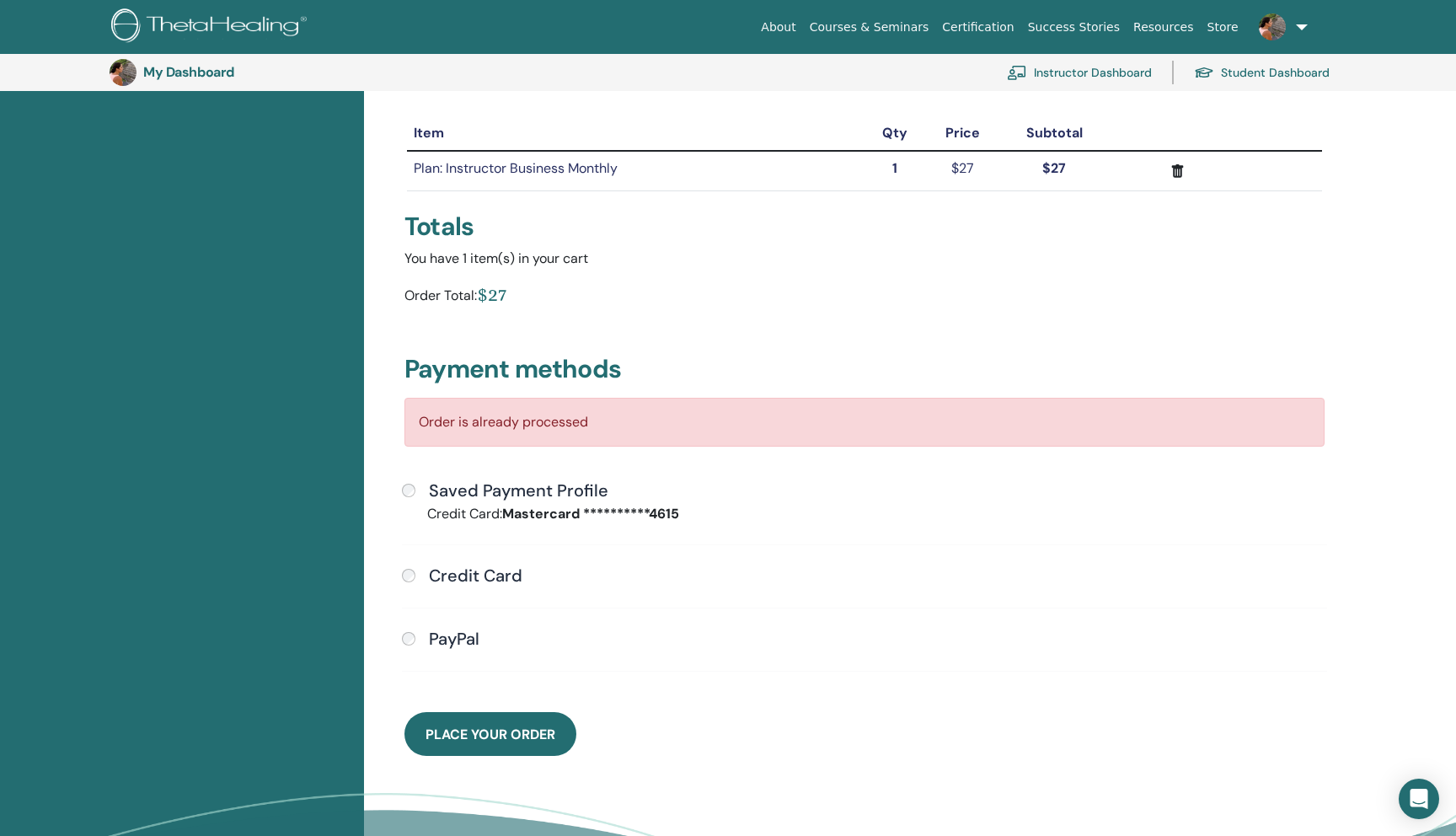
click at [803, 386] on h3 "Payment methods" at bounding box center [864, 372] width 920 height 37
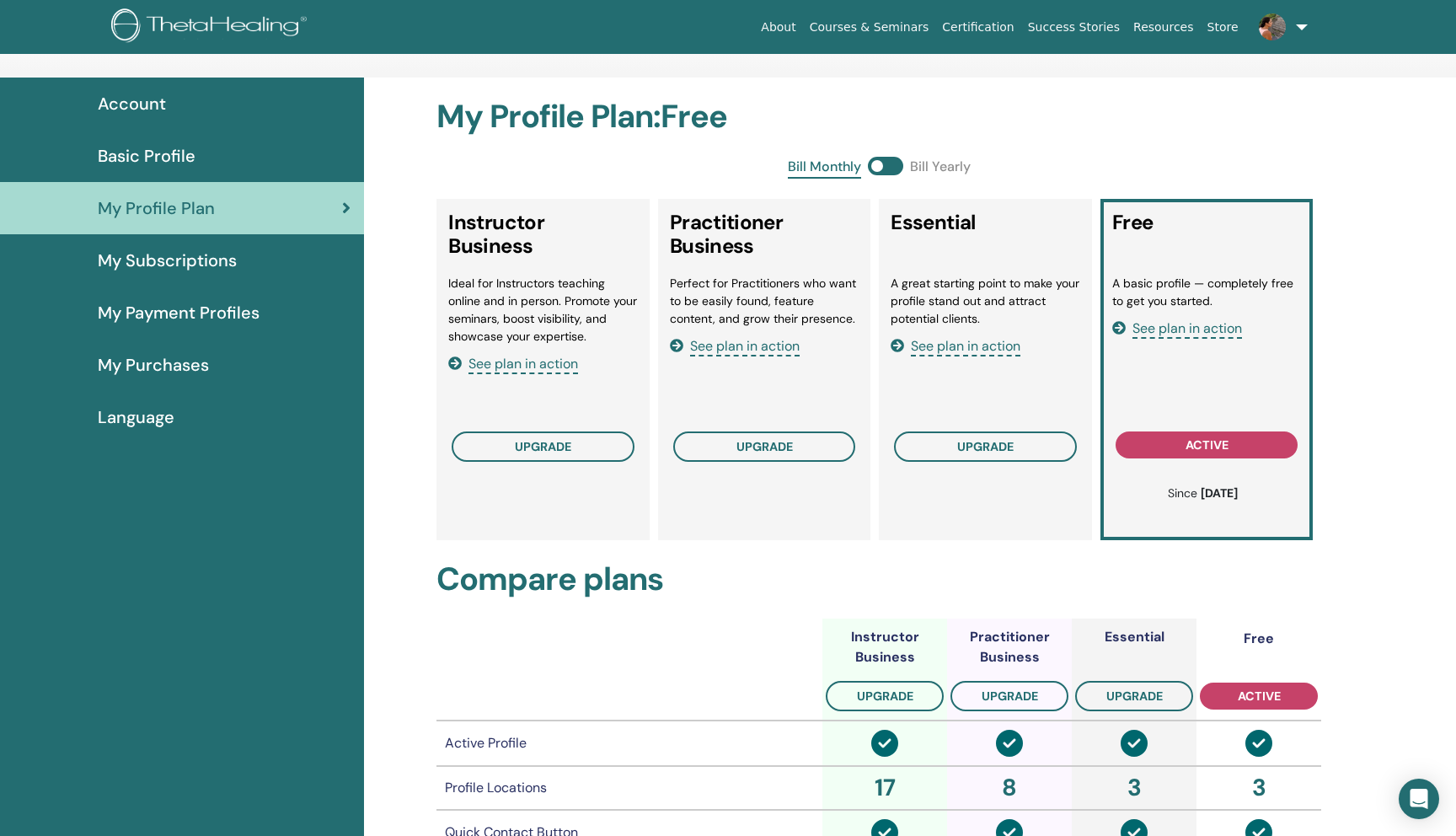
scroll to position [177, 0]
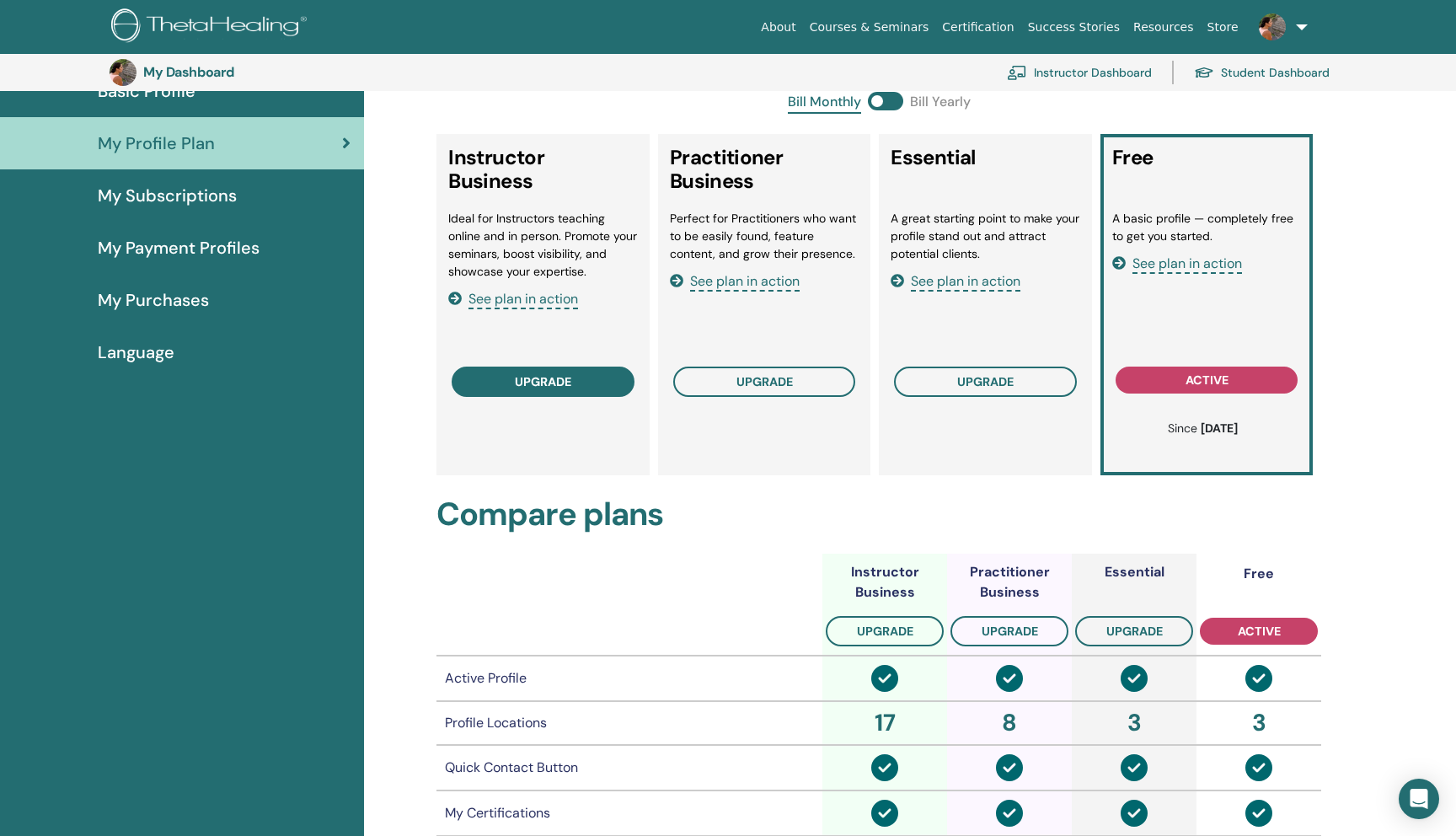
click at [530, 375] on span "upgrade" at bounding box center [543, 382] width 56 height 13
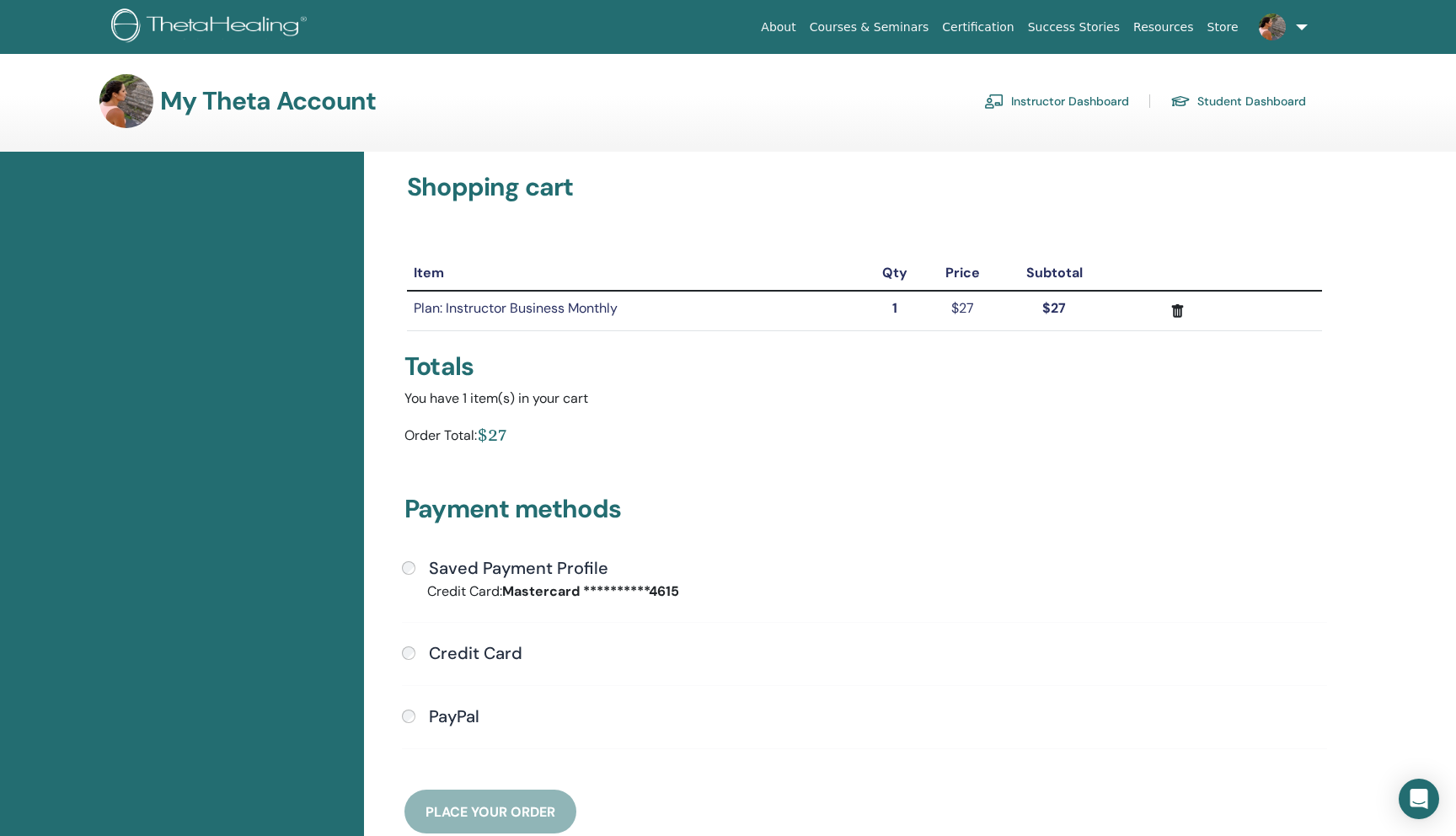
click at [408, 575] on div "Saved Payment Profile" at bounding box center [864, 569] width 926 height 22
click at [466, 806] on span "Place Your Order" at bounding box center [490, 812] width 130 height 18
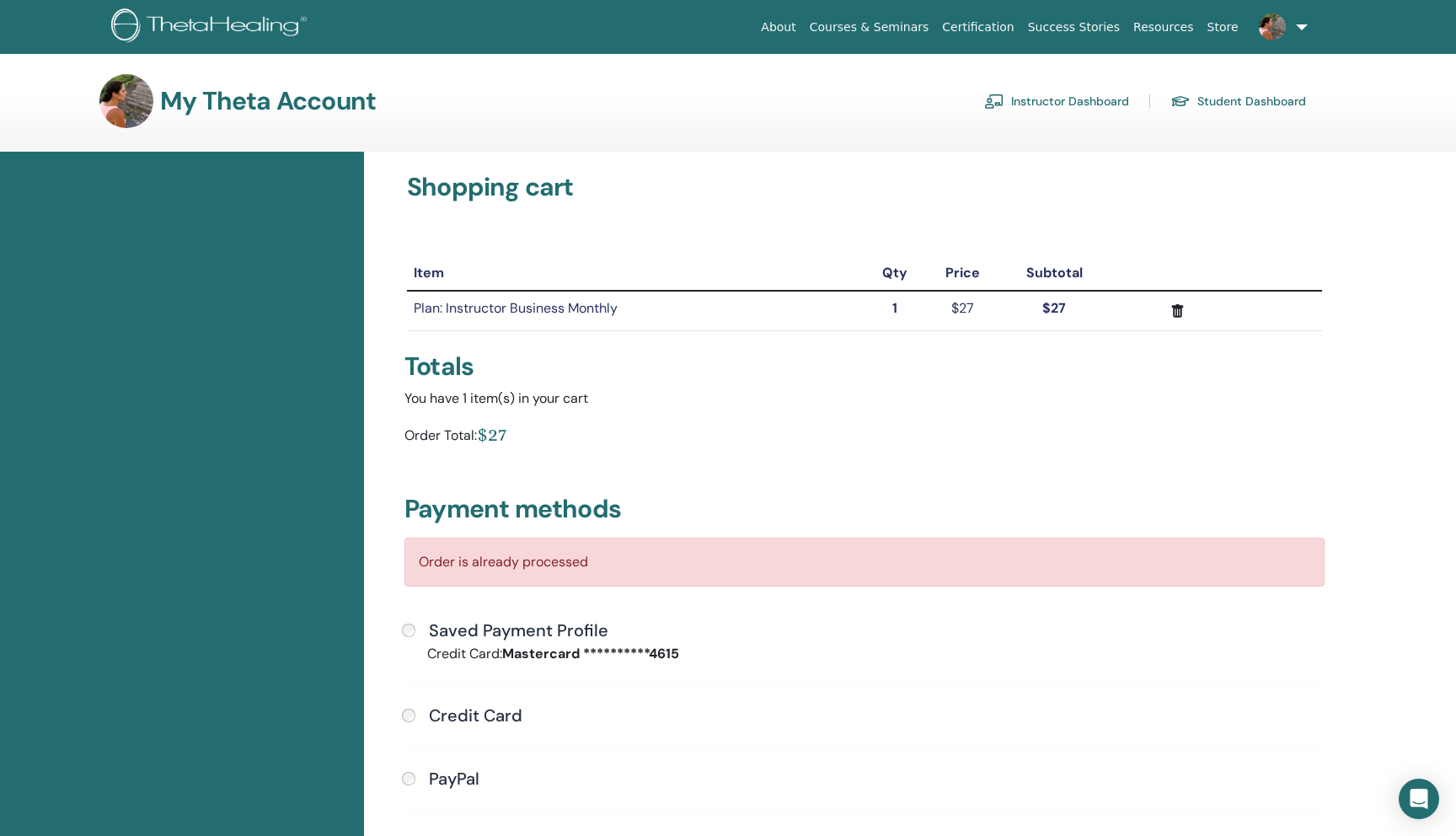
click at [1082, 101] on link "Instructor Dashboard" at bounding box center [1057, 101] width 145 height 27
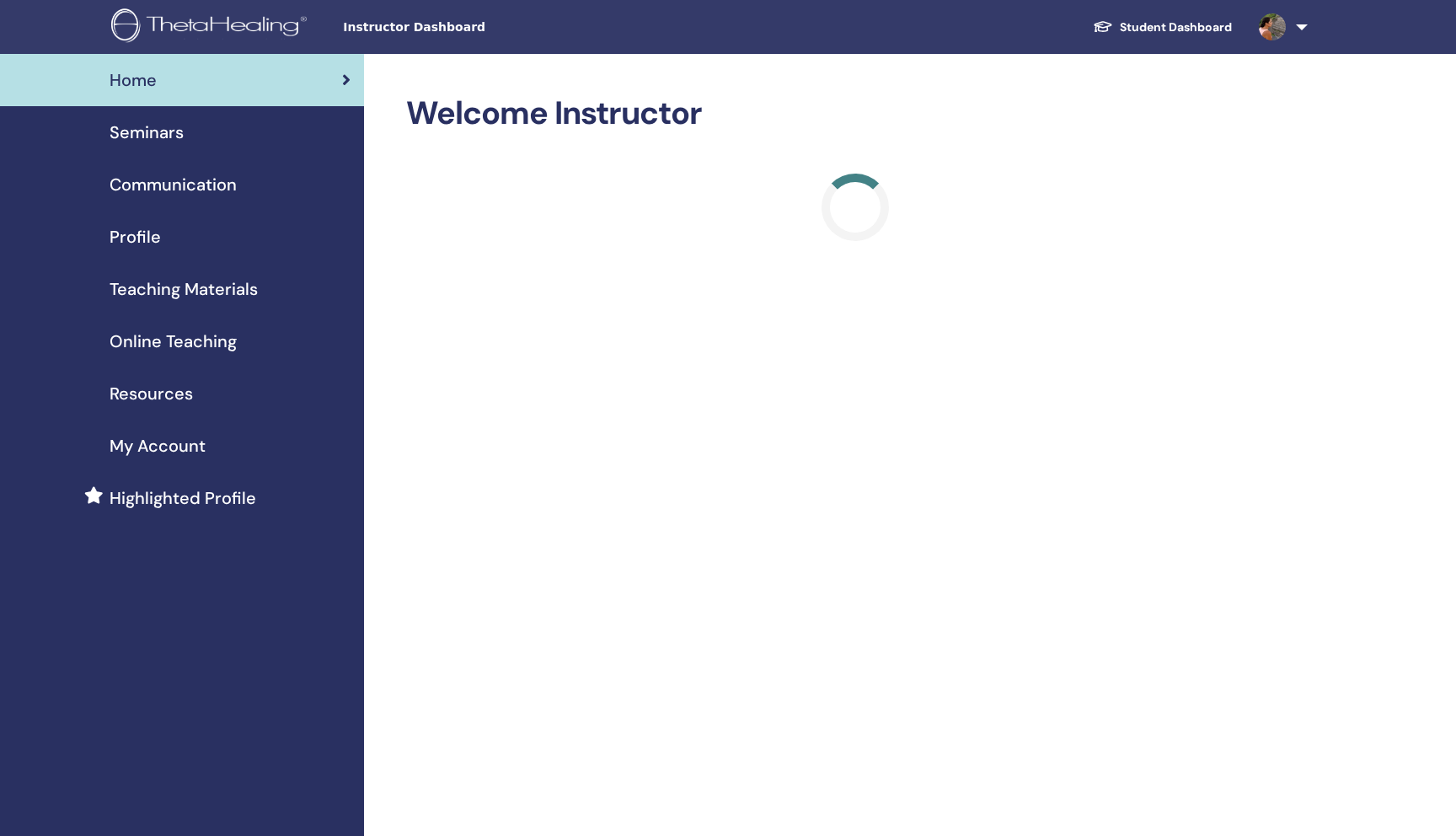
click at [166, 131] on span "Seminars" at bounding box center [147, 132] width 74 height 25
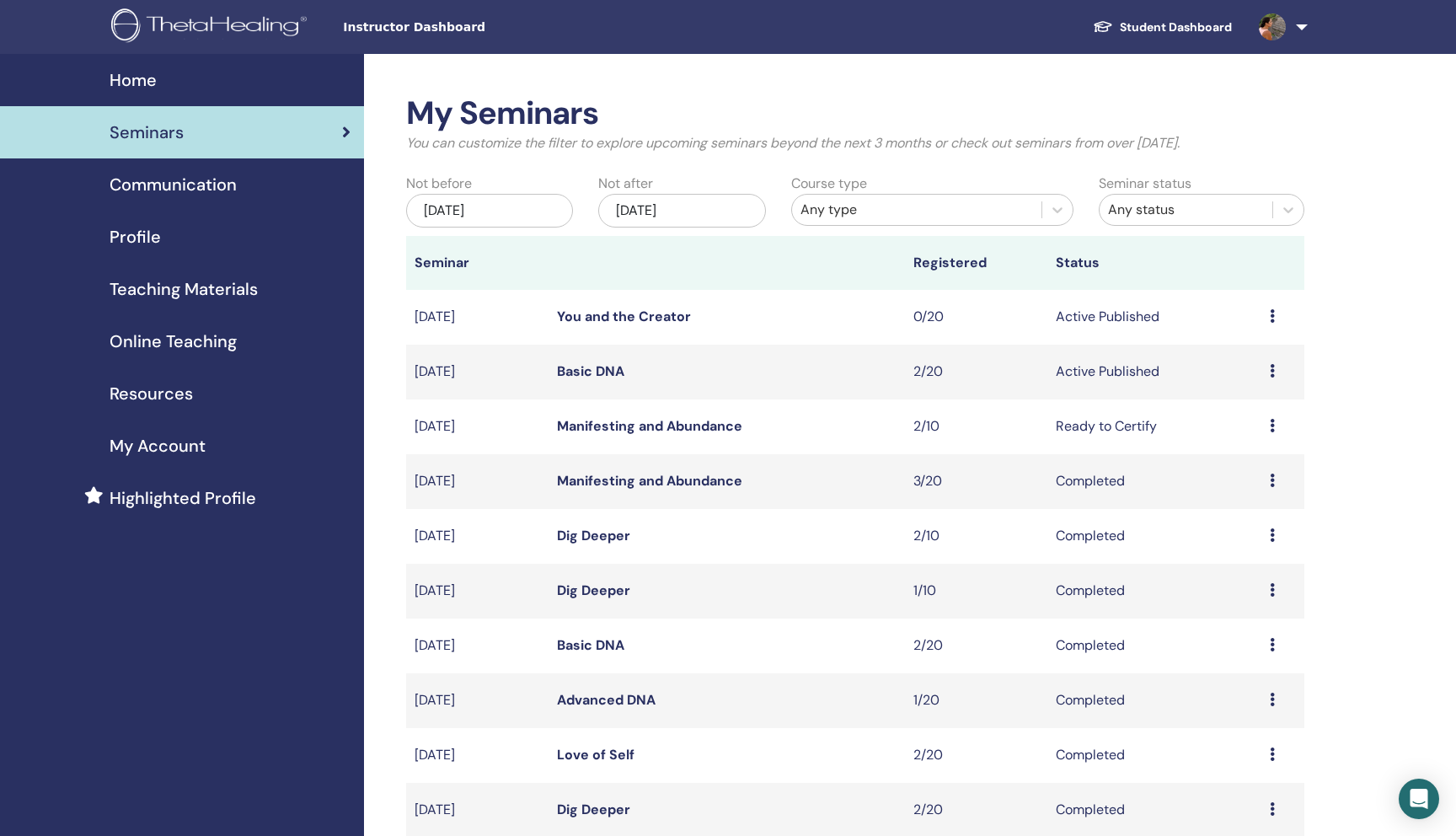
click at [164, 213] on link "Profile" at bounding box center [182, 237] width 364 height 52
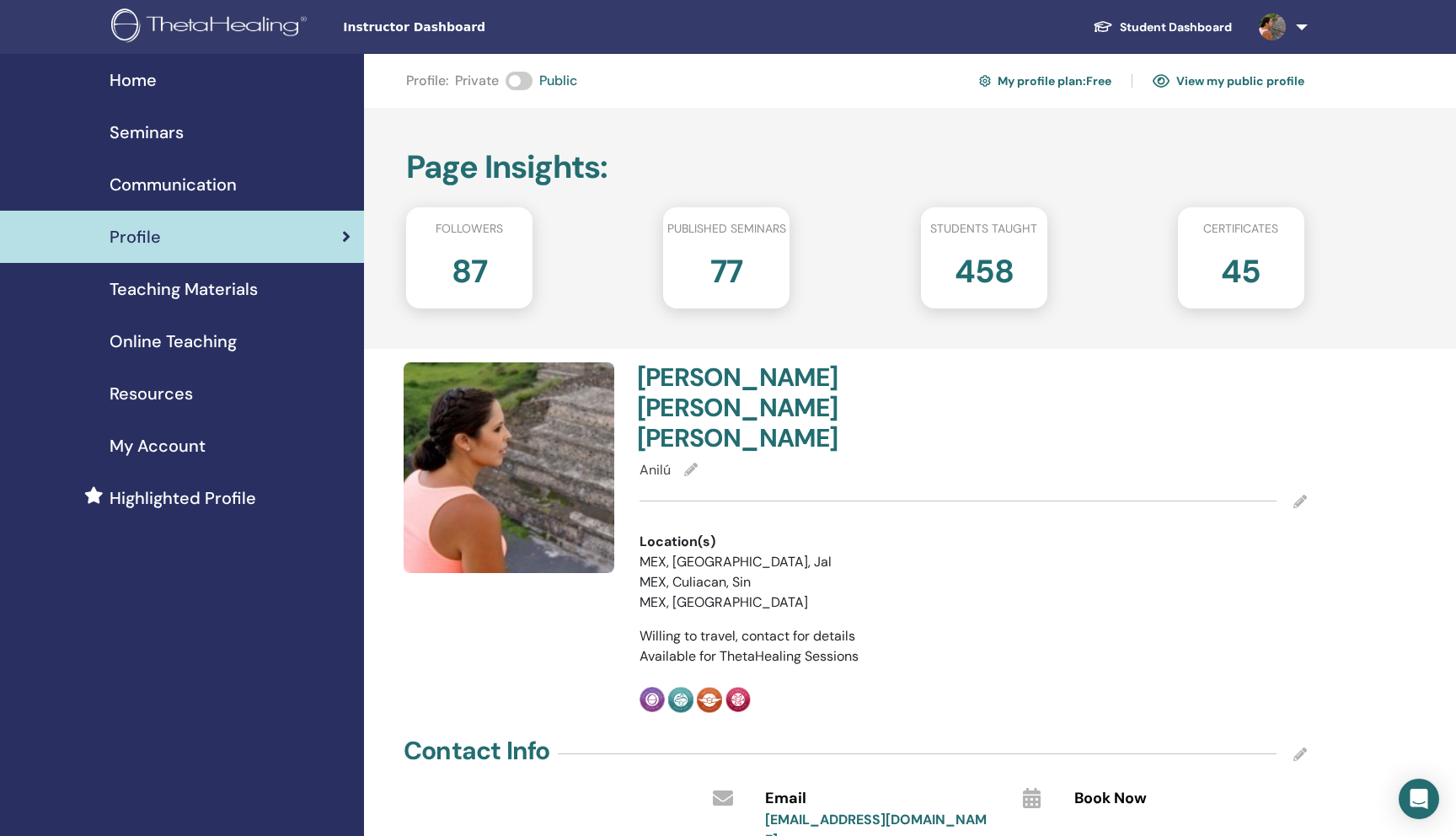
click at [163, 444] on span "My Account" at bounding box center [157, 446] width 96 height 25
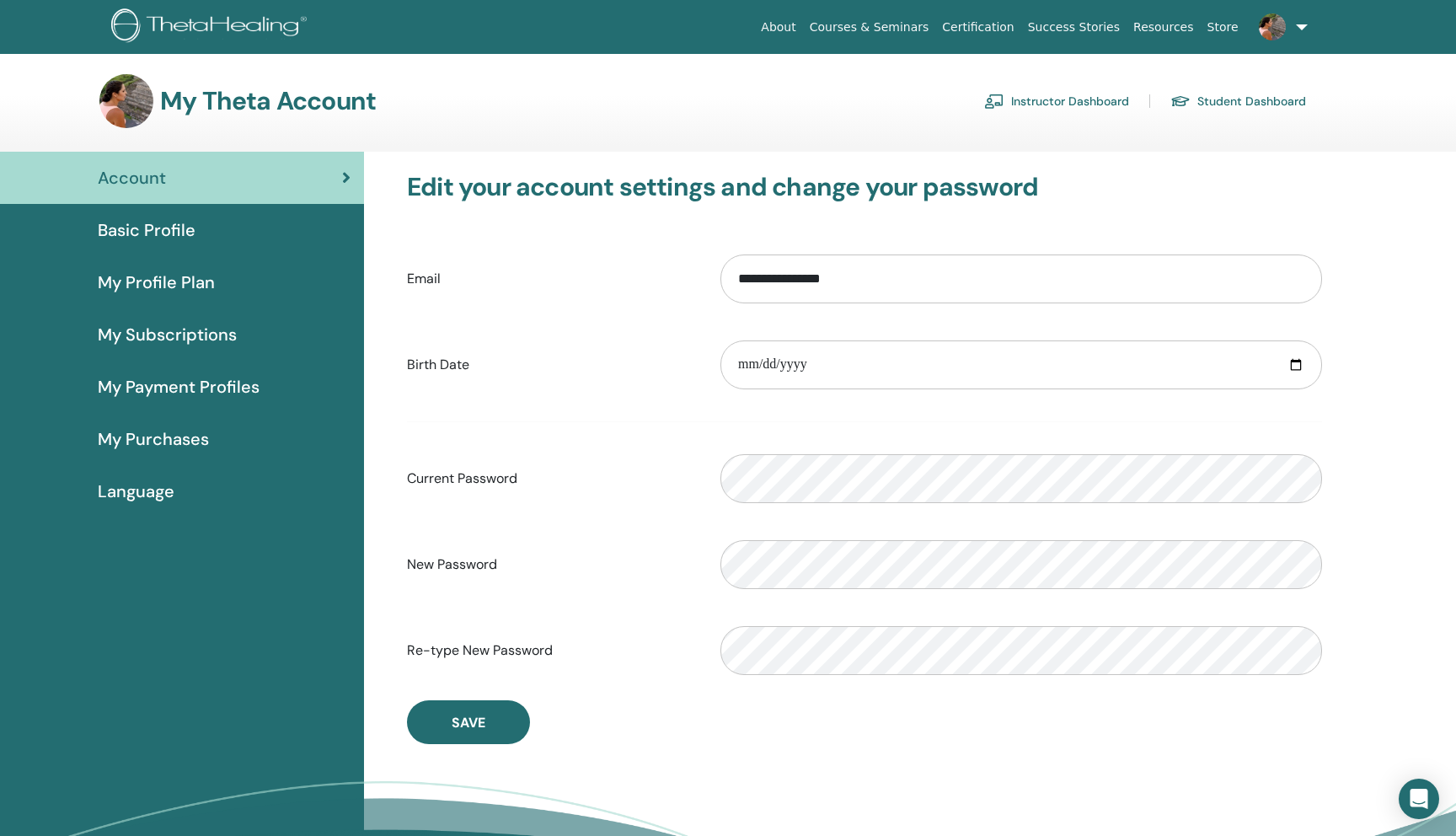
click at [126, 495] on span "Language" at bounding box center [135, 491] width 76 height 25
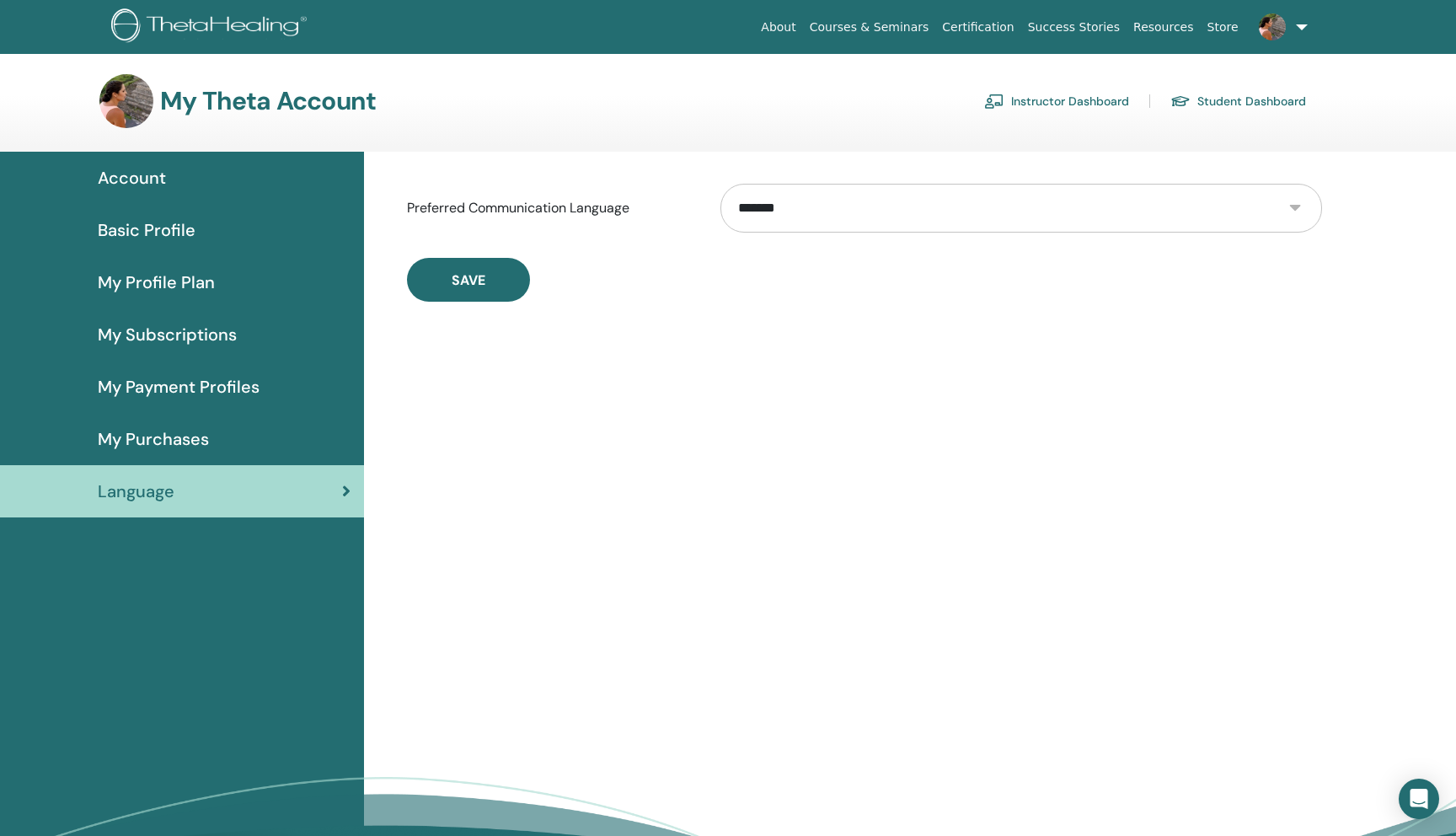
click at [1288, 52] on link at bounding box center [1279, 27] width 69 height 54
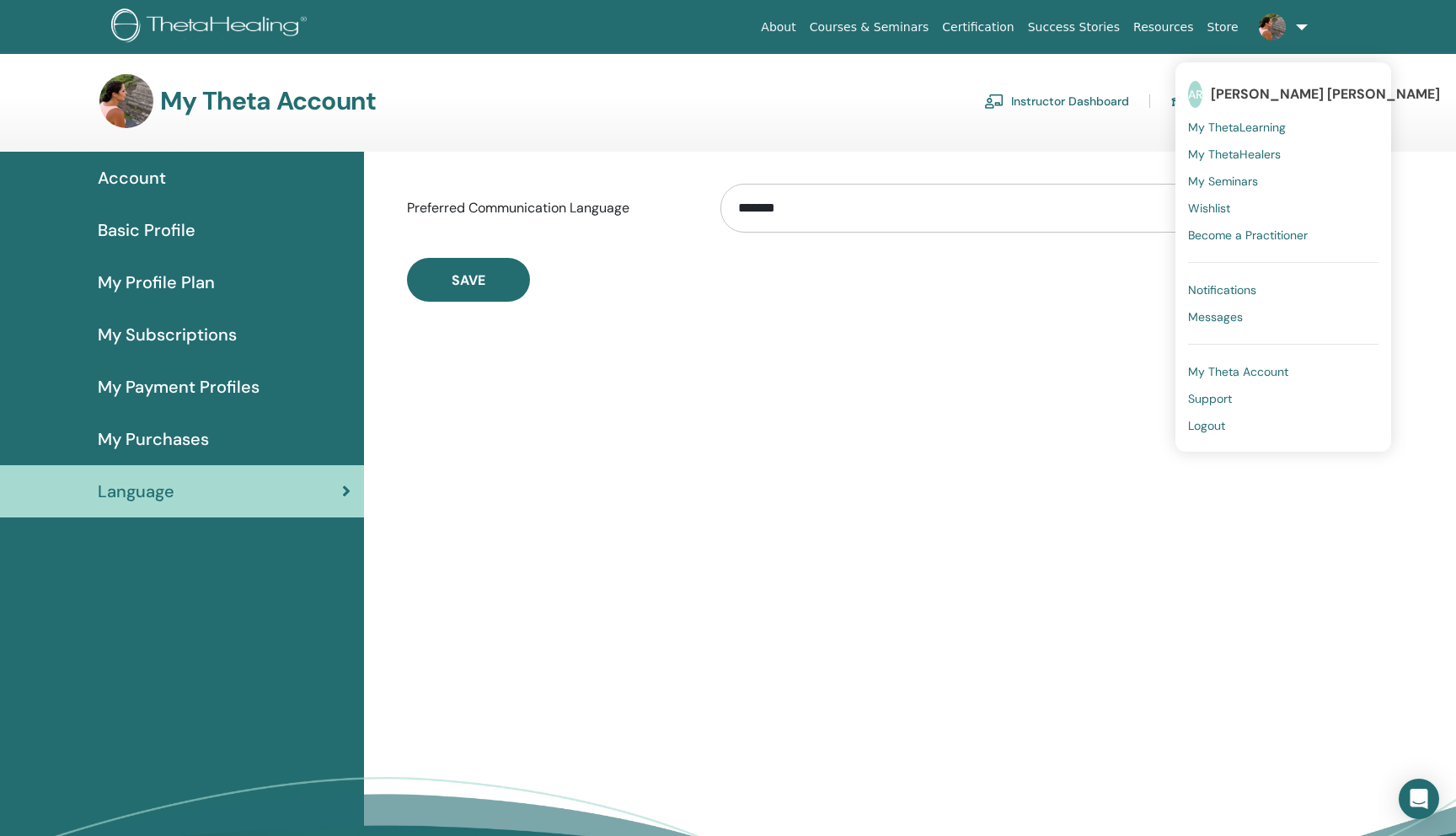
click at [1239, 126] on span "My ThetaLearning" at bounding box center [1237, 127] width 97 height 15
